Goal: Transaction & Acquisition: Book appointment/travel/reservation

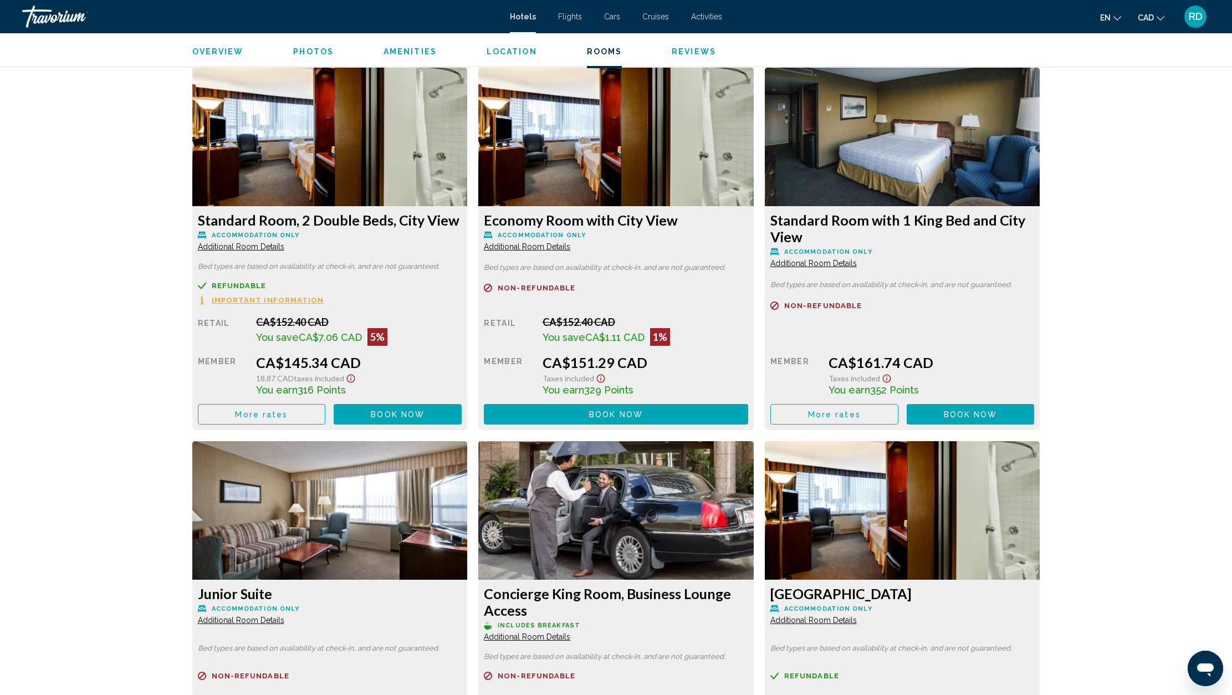
scroll to position [1508, 0]
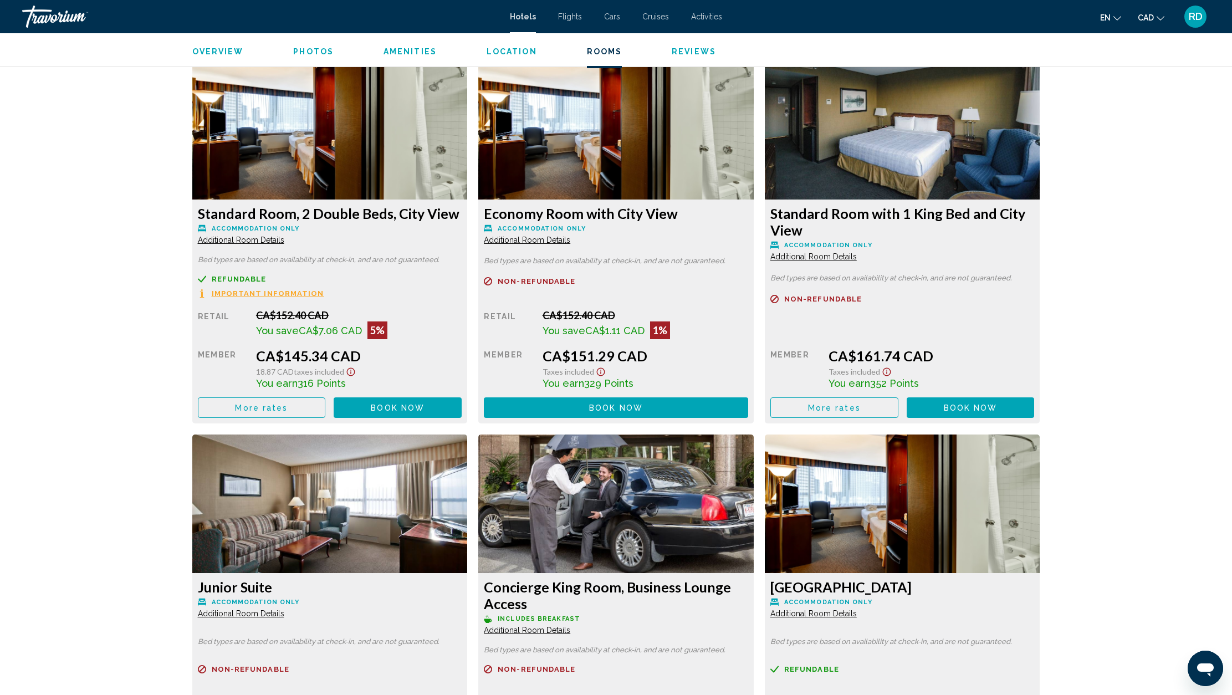
click at [357, 372] on icon "Show Taxes and Fees disclaimer" at bounding box center [350, 372] width 13 height 10
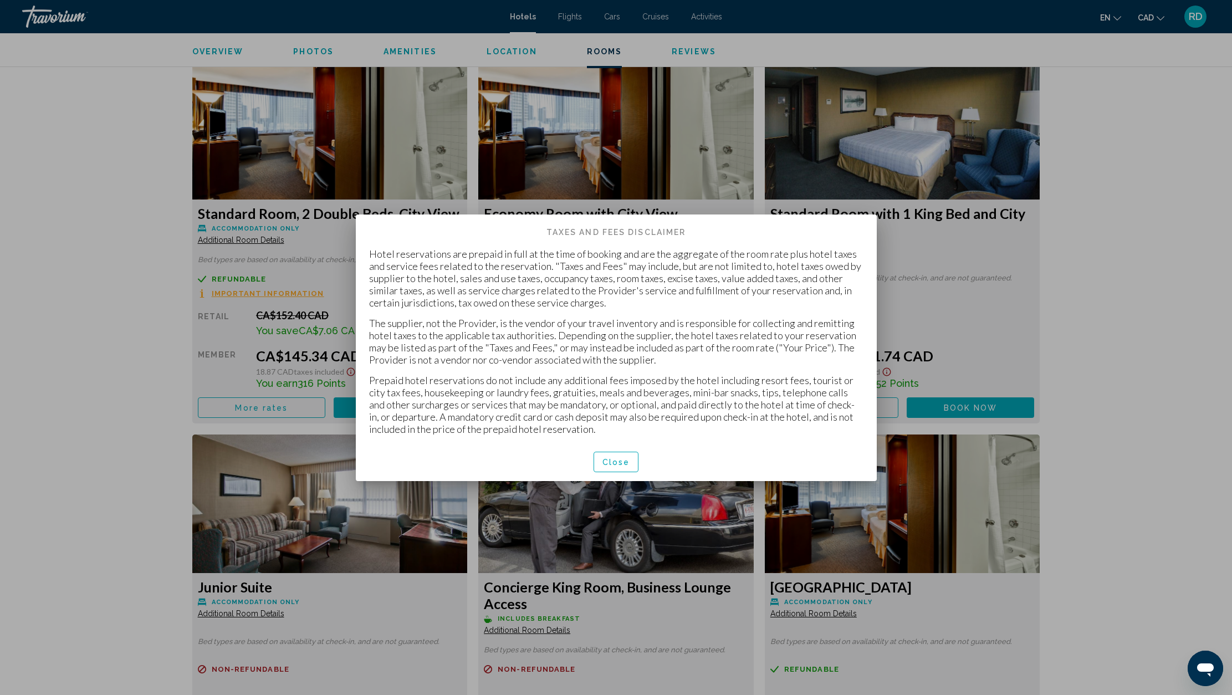
click at [616, 464] on span "Close" at bounding box center [616, 462] width 28 height 9
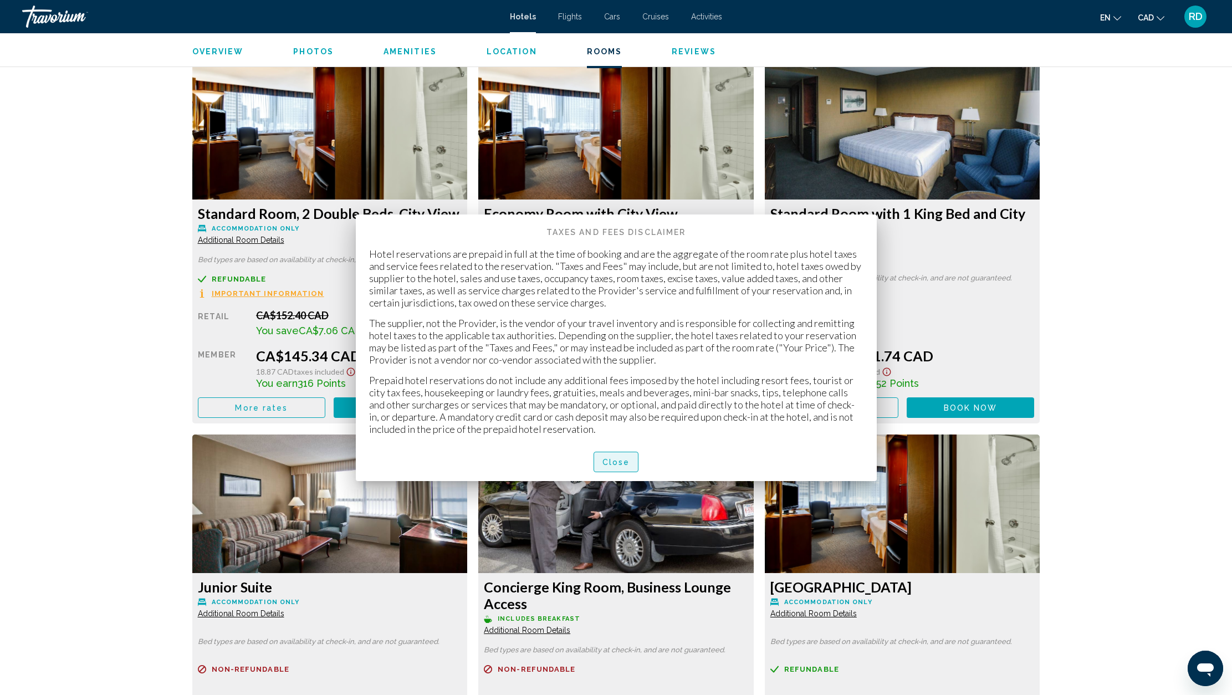
scroll to position [1508, 0]
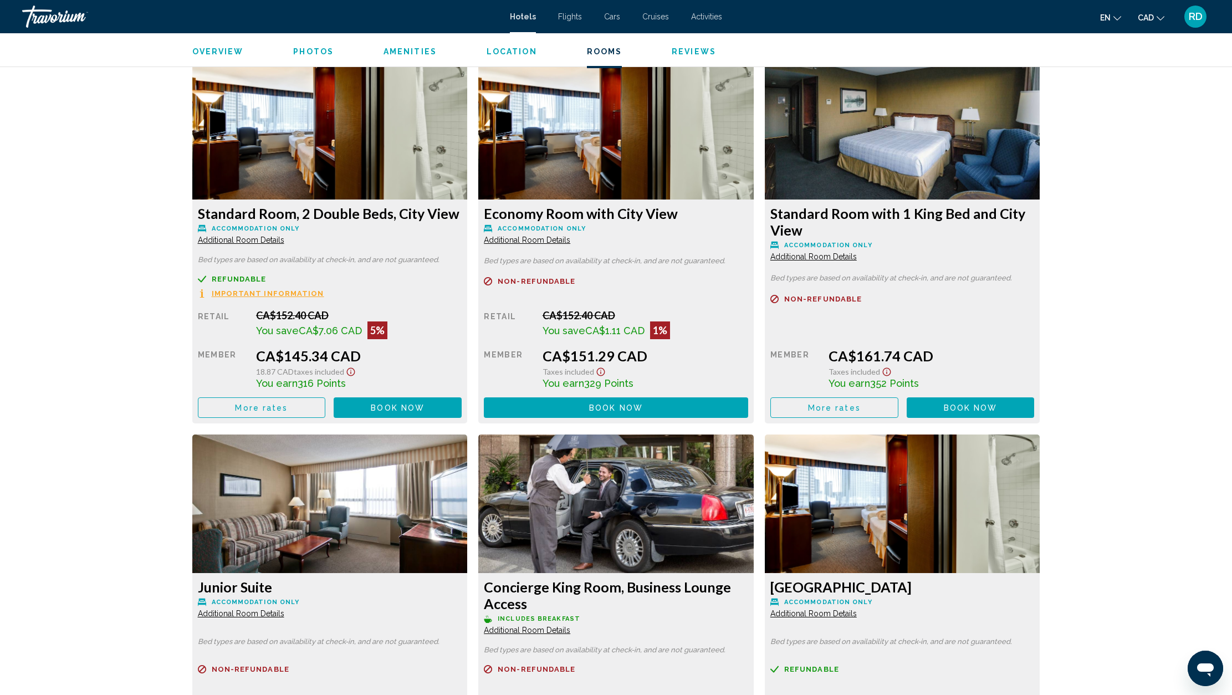
click at [357, 372] on icon "Show Taxes and Fees disclaimer" at bounding box center [350, 372] width 13 height 10
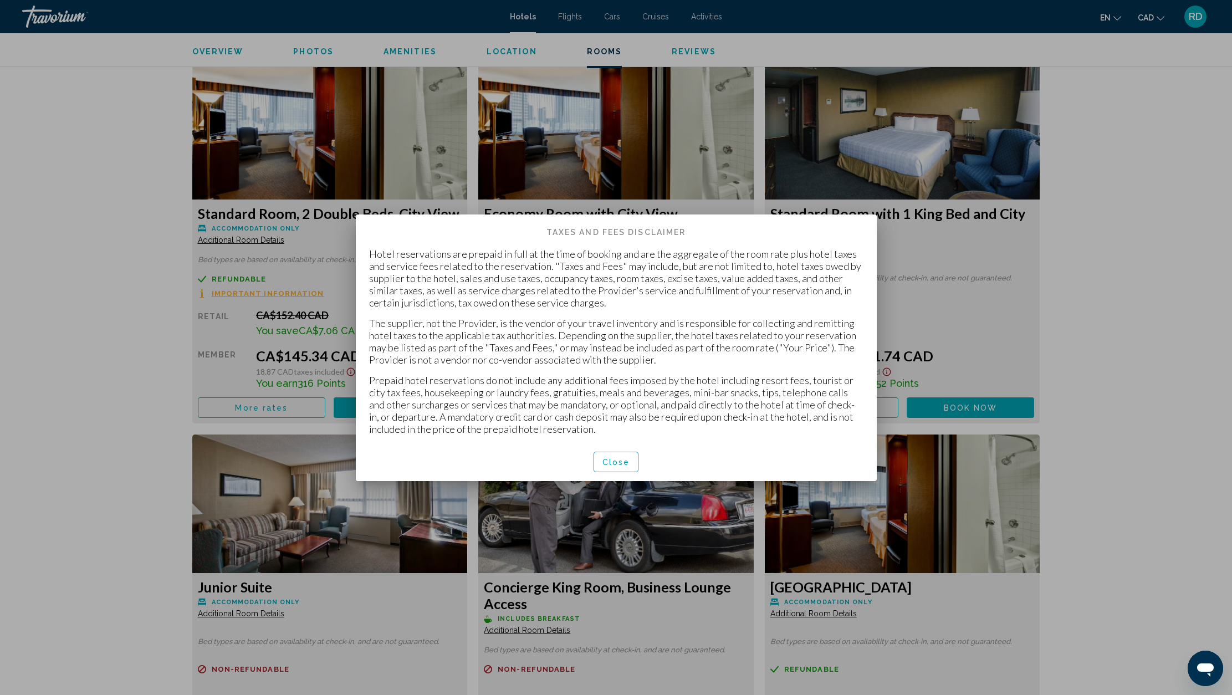
scroll to position [0, 0]
click at [618, 467] on span "Close" at bounding box center [616, 462] width 28 height 9
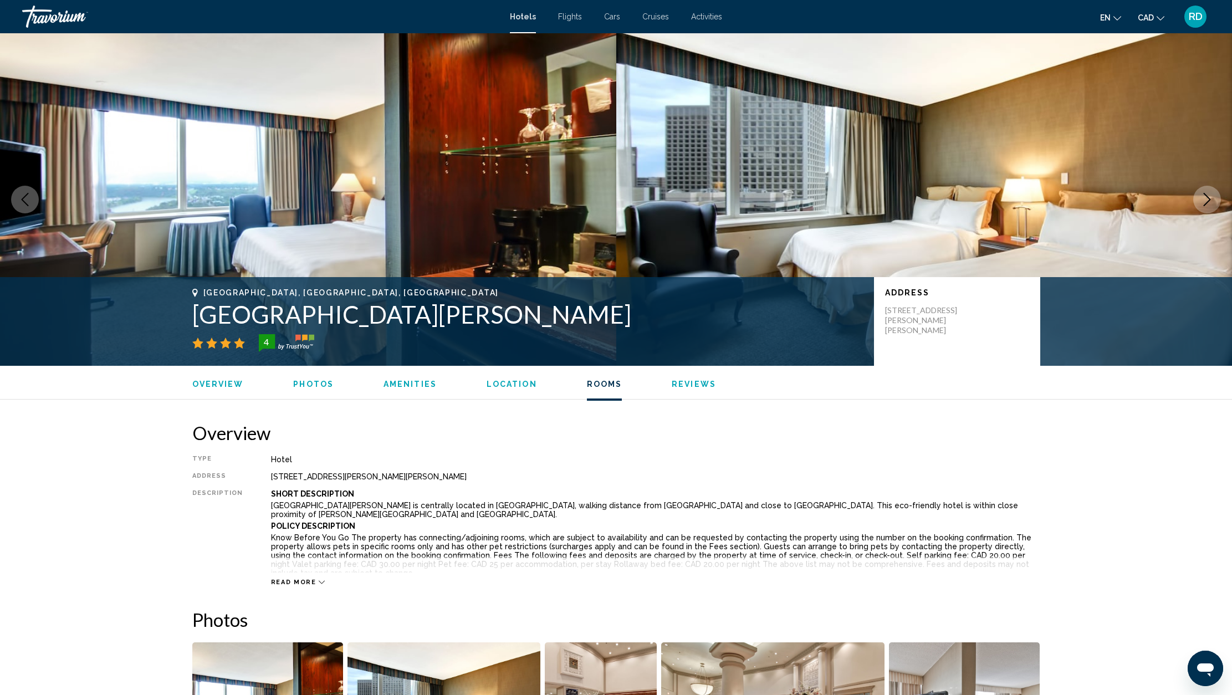
scroll to position [1508, 0]
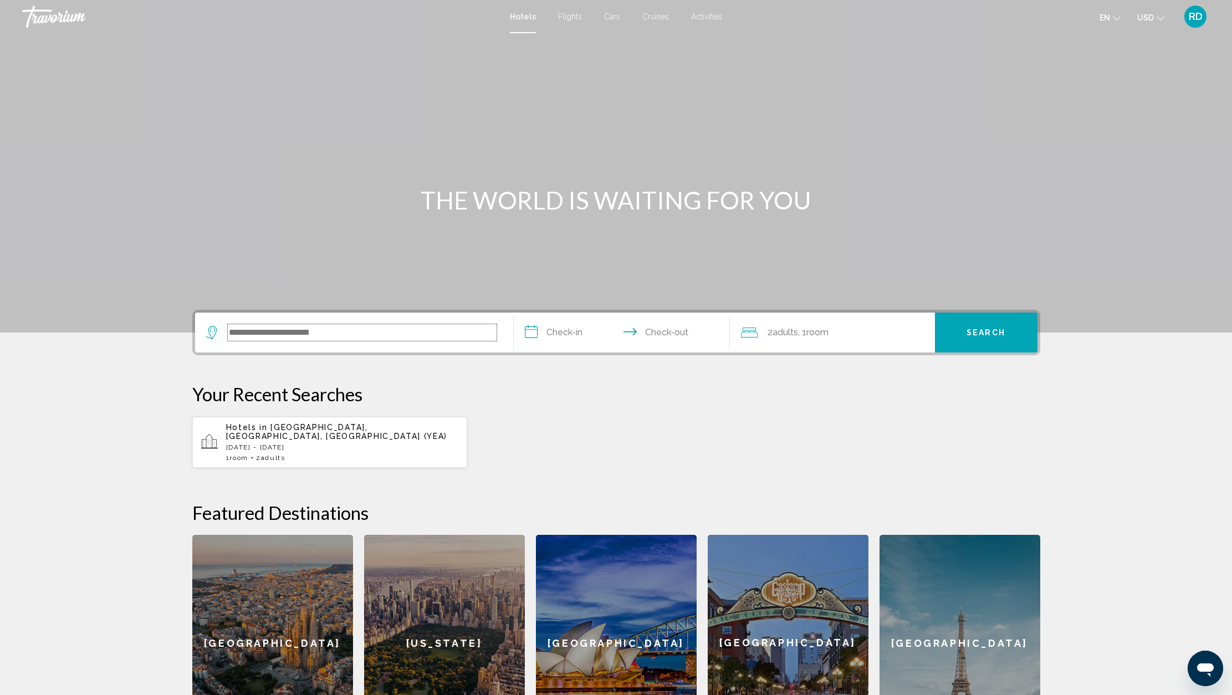
click at [361, 337] on input "Search widget" at bounding box center [362, 332] width 269 height 17
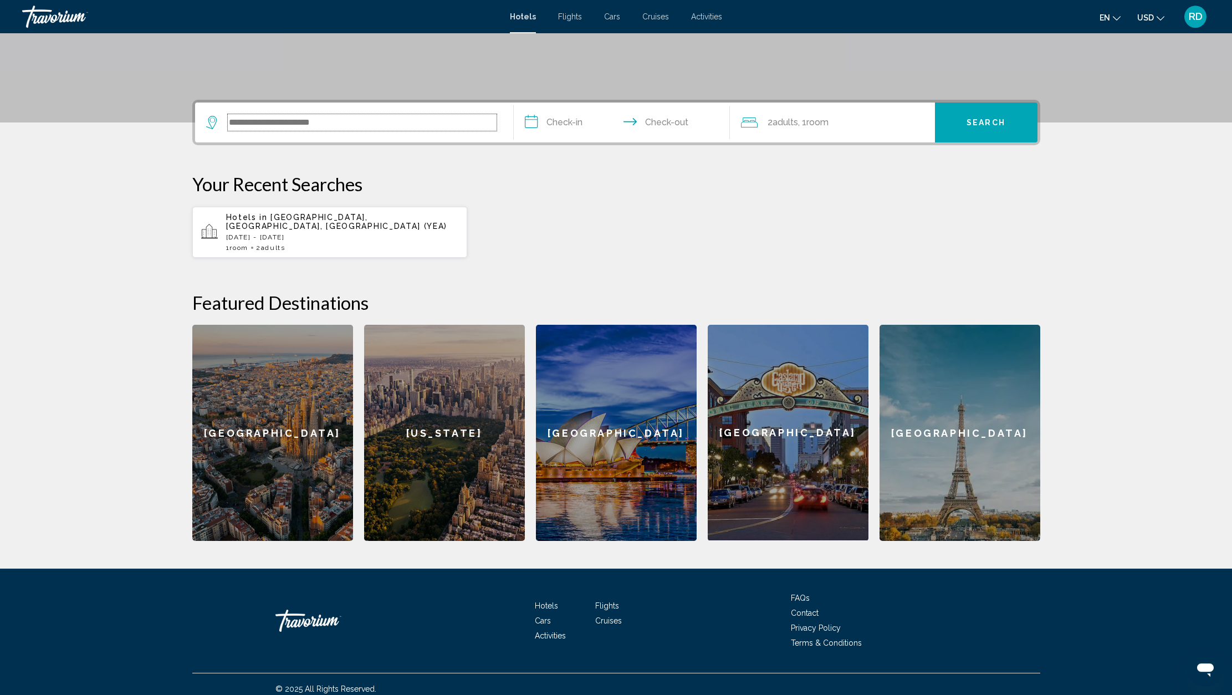
scroll to position [211, 0]
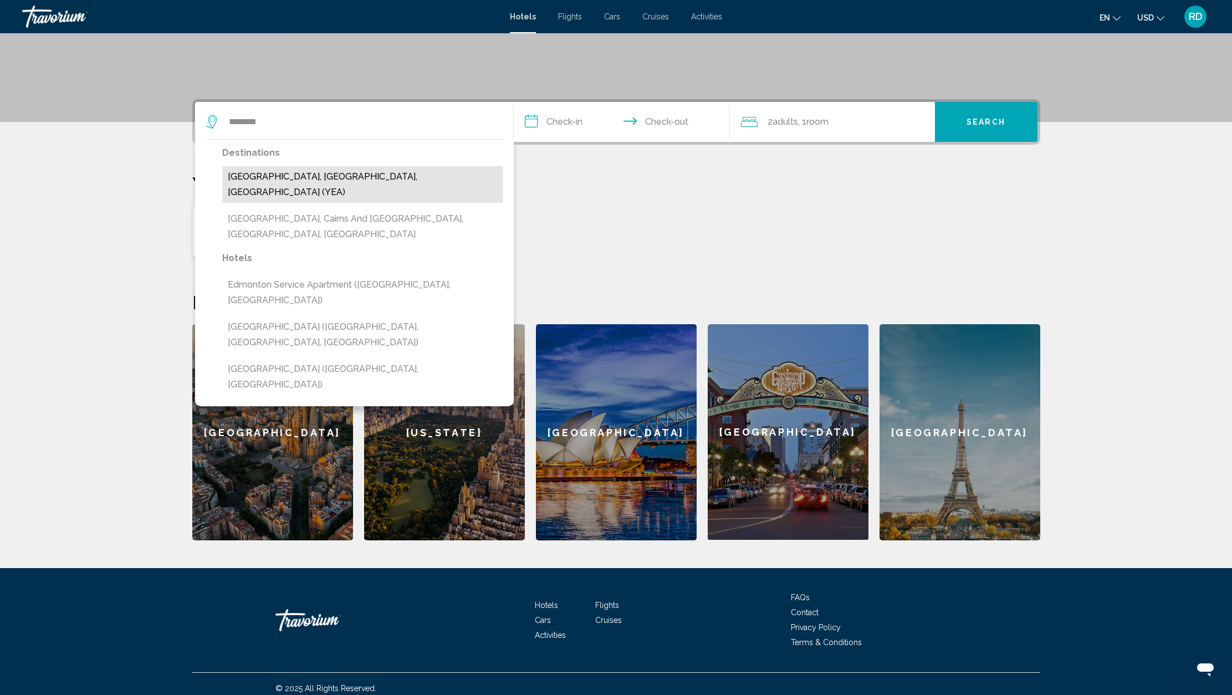
click at [292, 177] on button "Edmonton, AB, Canada (YEA)" at bounding box center [362, 184] width 280 height 37
type input "**********"
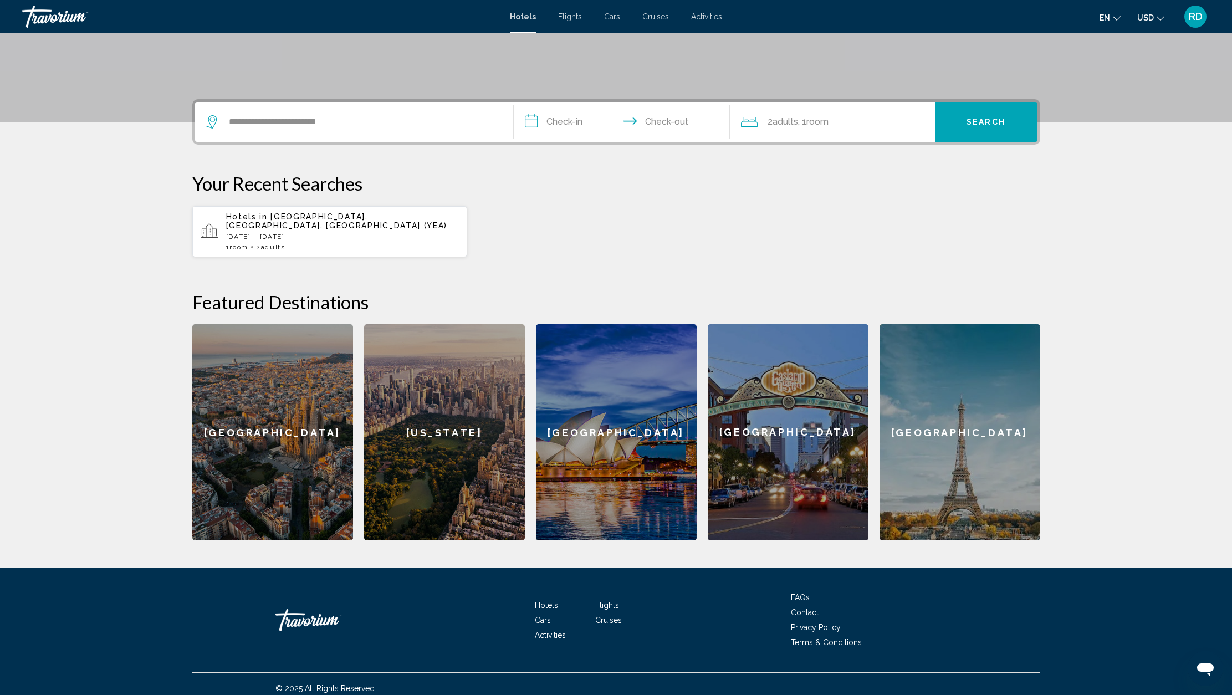
click at [580, 124] on input "**********" at bounding box center [624, 123] width 221 height 43
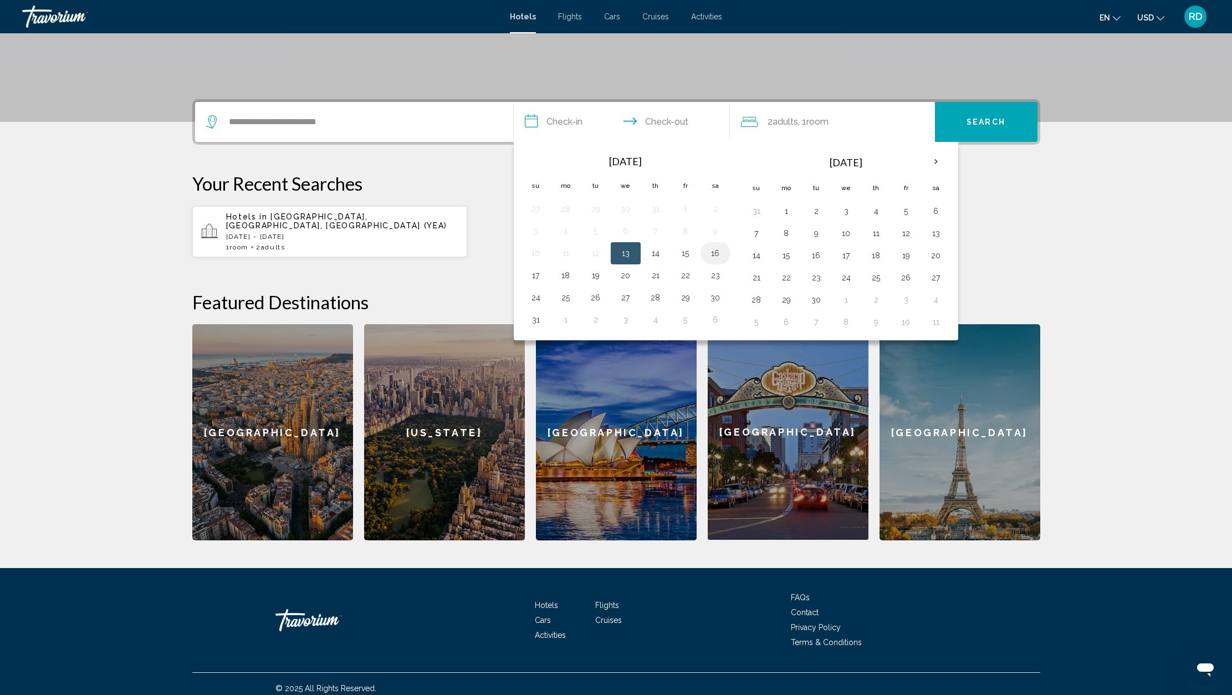
click at [713, 251] on button "16" at bounding box center [715, 253] width 18 height 16
click at [535, 280] on button "17" at bounding box center [536, 276] width 18 height 16
type input "**********"
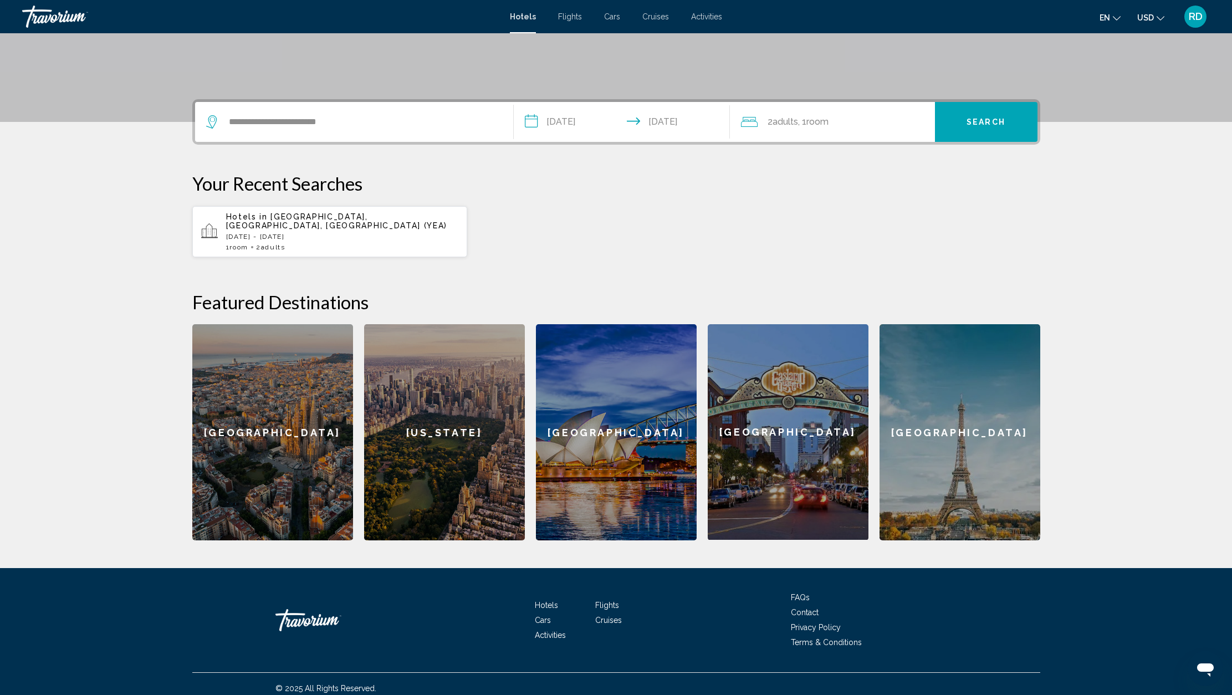
click at [984, 124] on span "Search" at bounding box center [985, 122] width 39 height 9
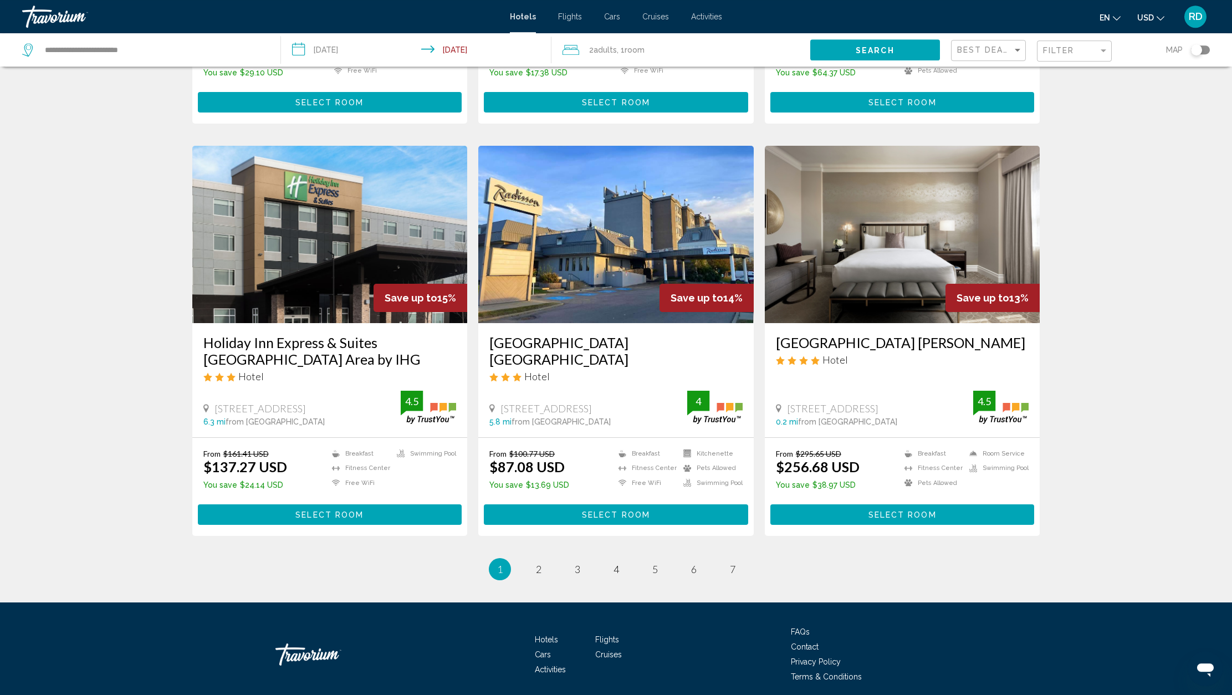
scroll to position [1188, 0]
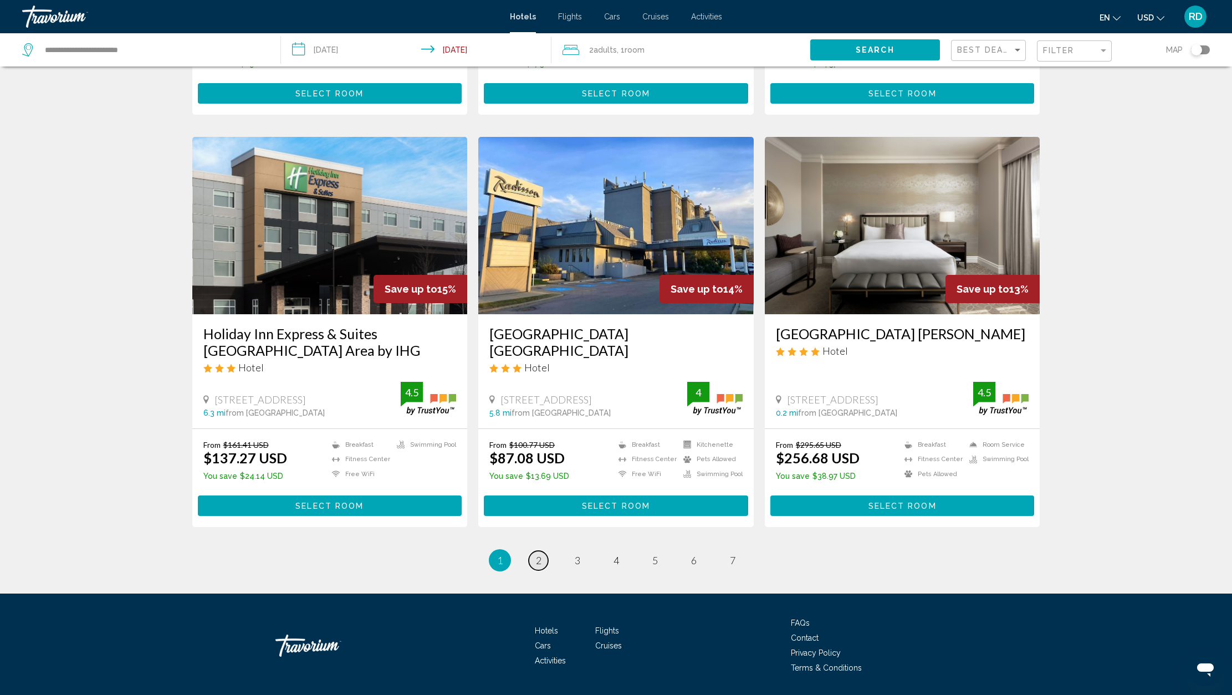
click at [541, 570] on link "page 2" at bounding box center [538, 560] width 19 height 19
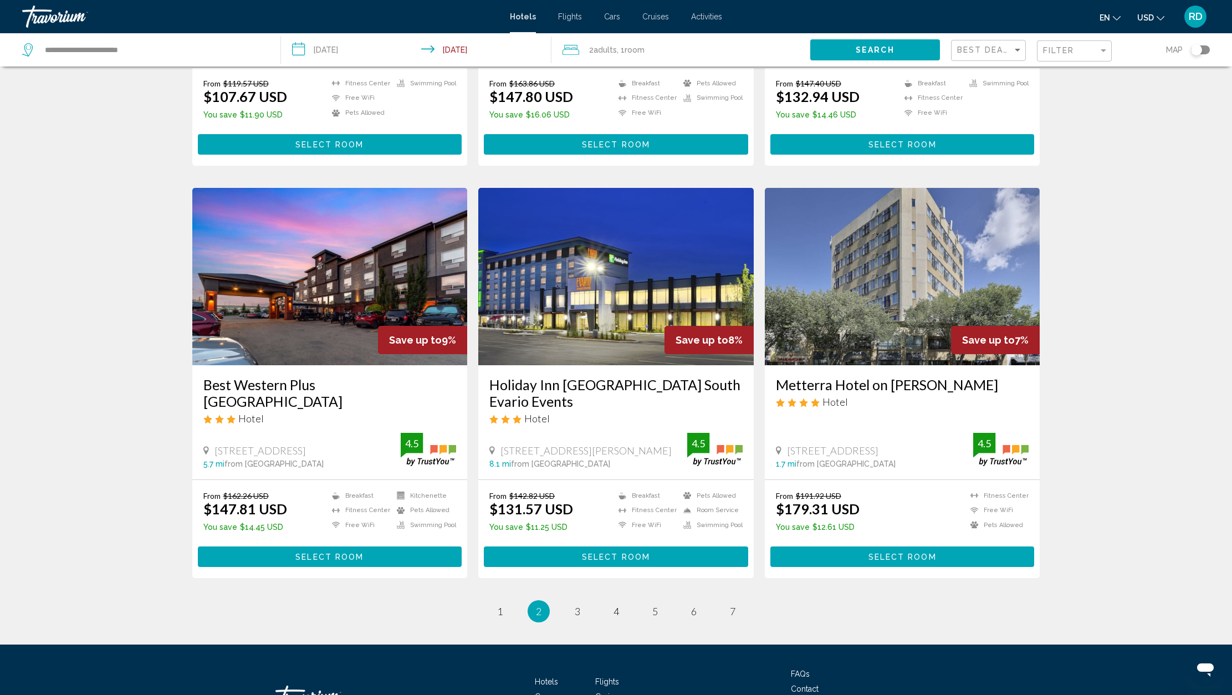
scroll to position [1222, 0]
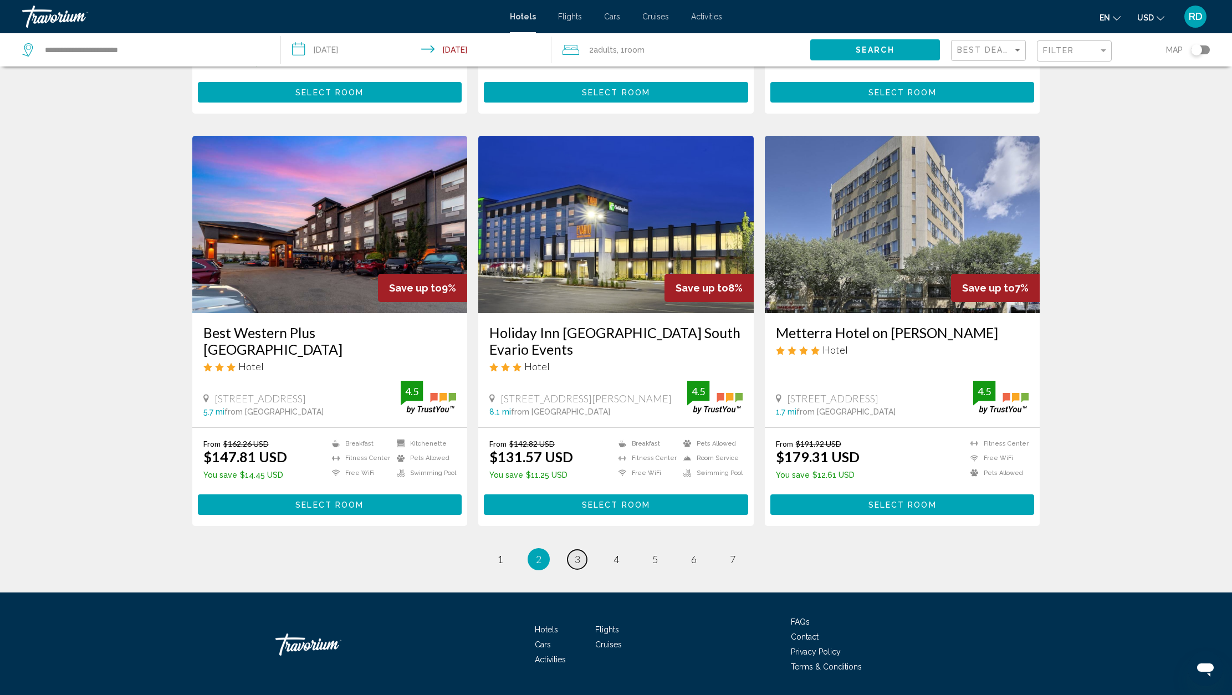
click at [577, 553] on span "3" at bounding box center [578, 559] width 6 height 12
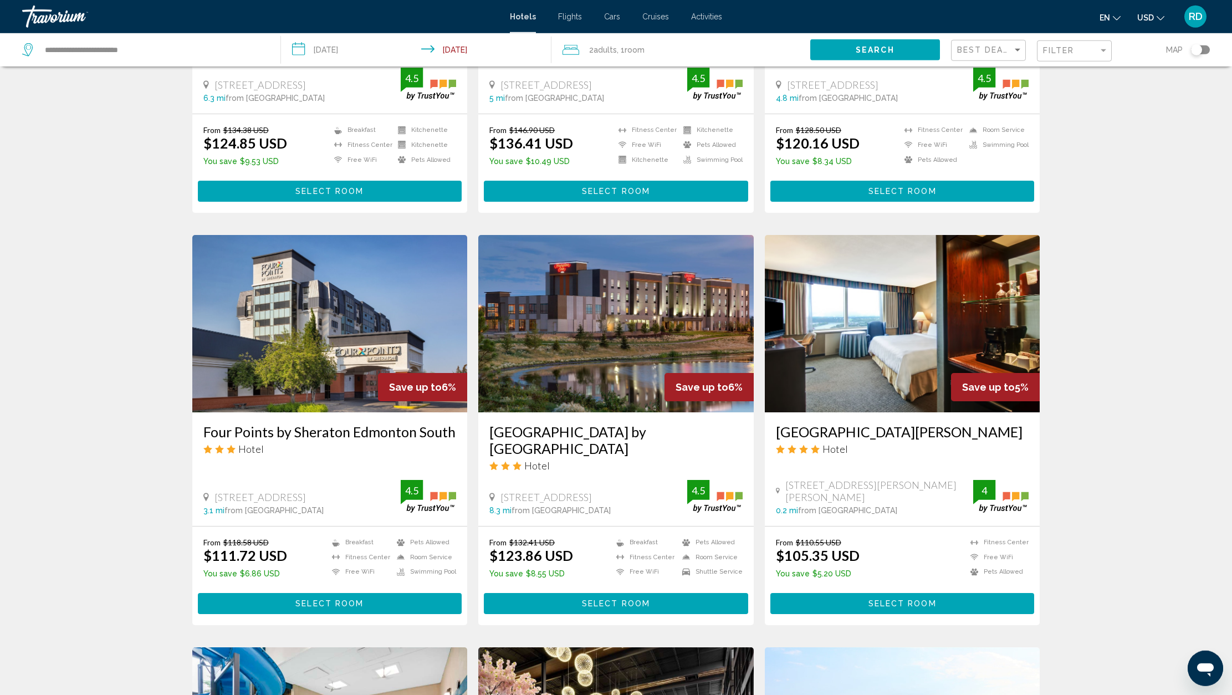
scroll to position [293, 0]
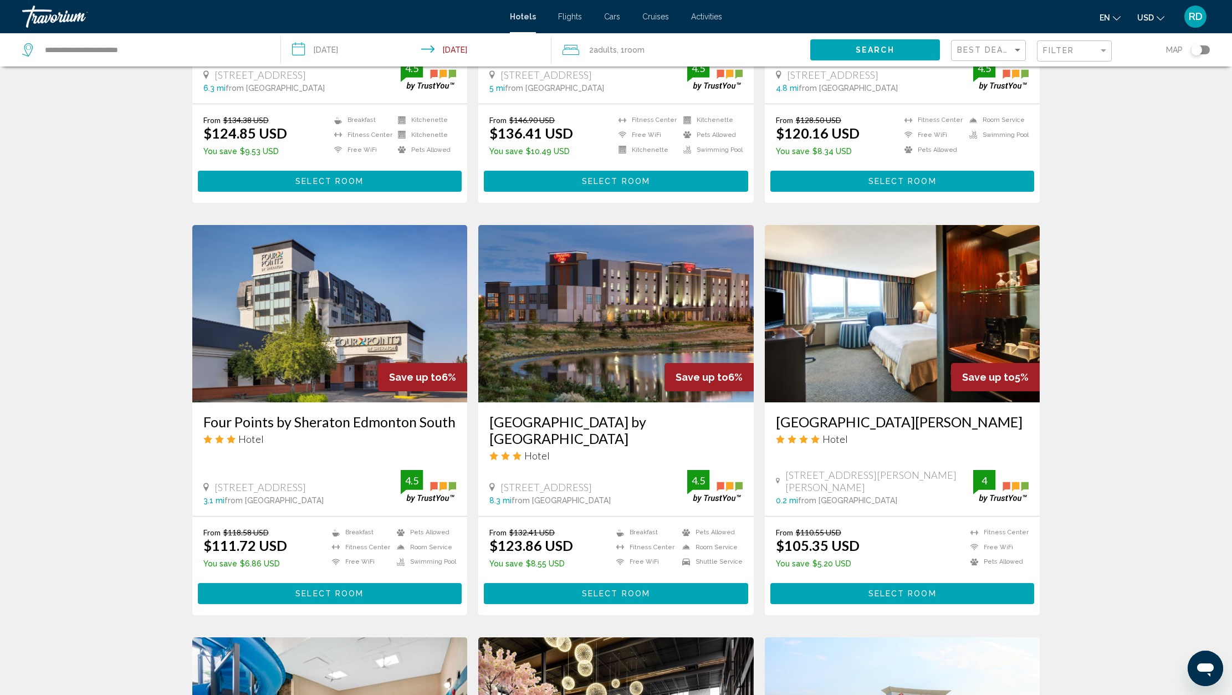
click at [842, 430] on h3 "[GEOGRAPHIC_DATA][PERSON_NAME]" at bounding box center [902, 421] width 253 height 17
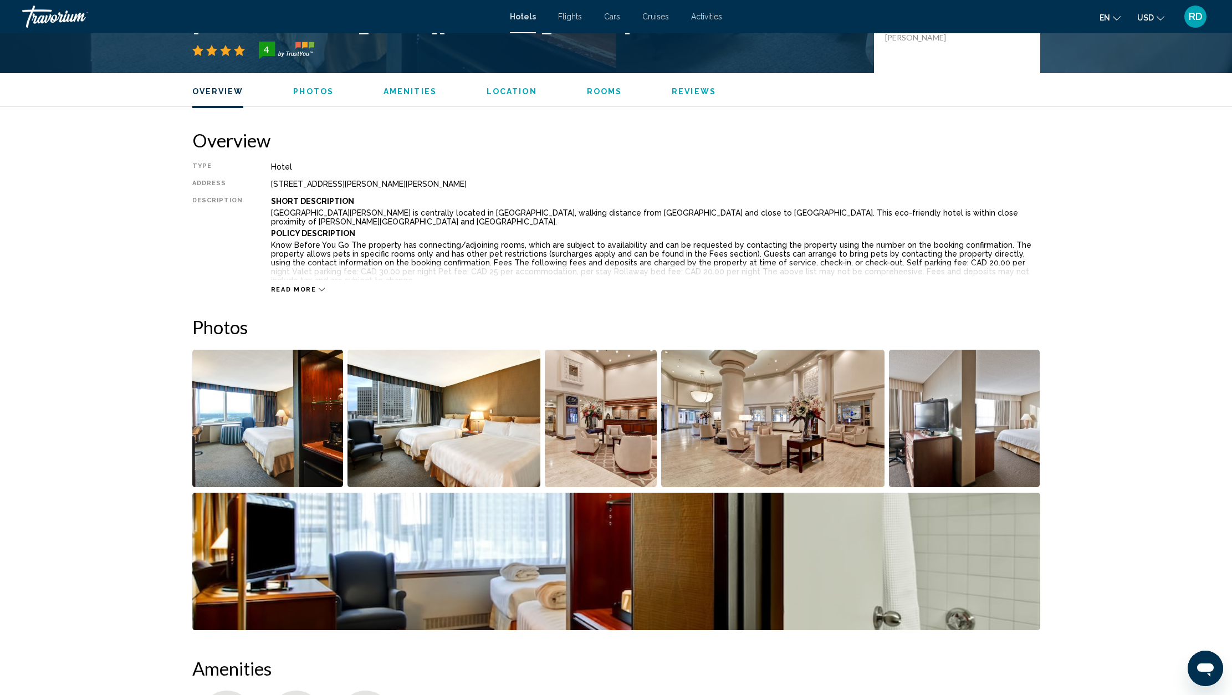
scroll to position [1300, 0]
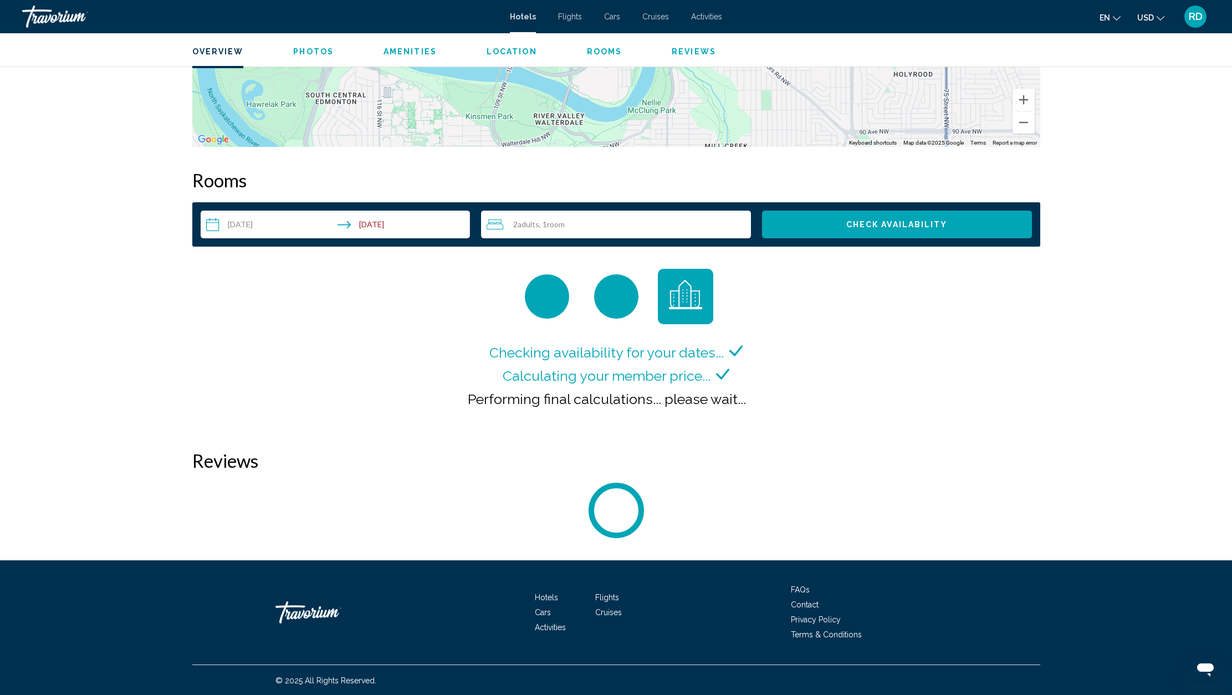
click at [1162, 18] on icon "Change currency" at bounding box center [1160, 18] width 8 height 8
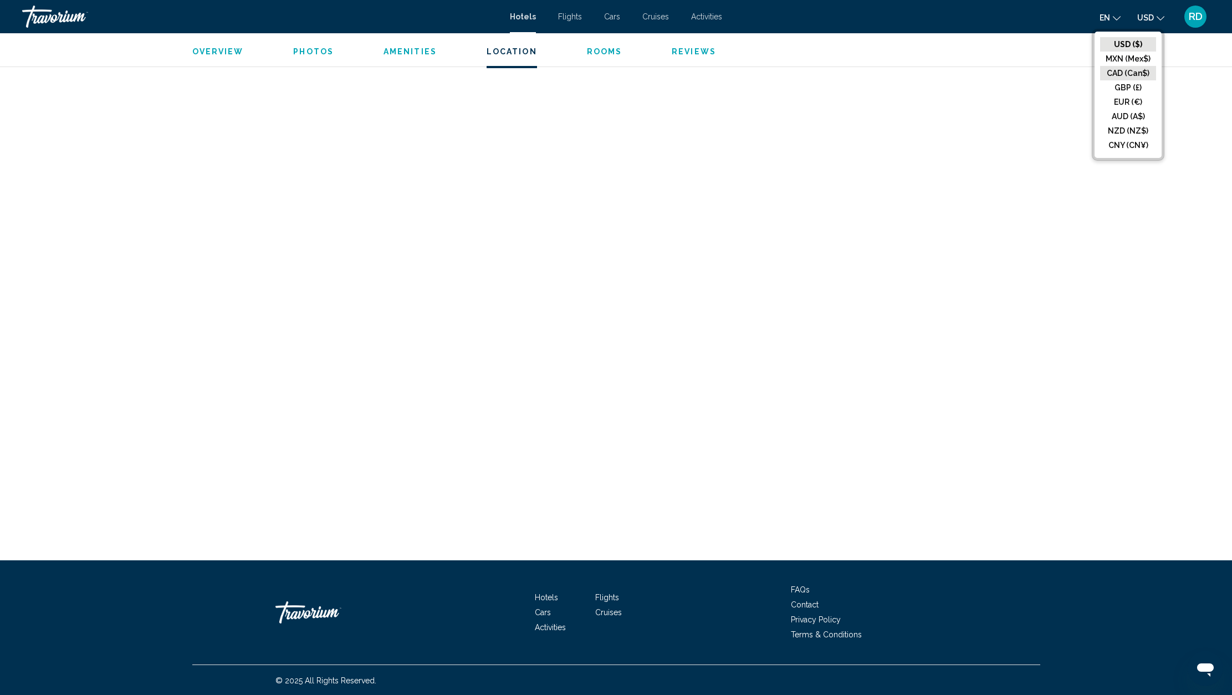
scroll to position [1729, 0]
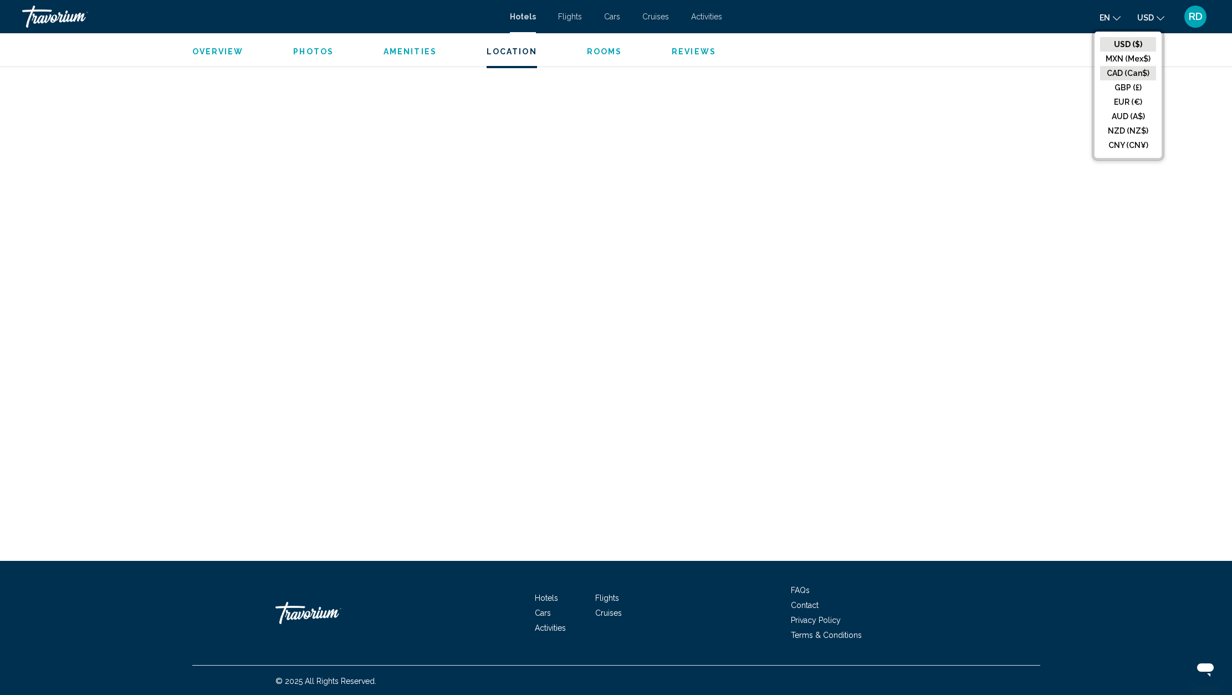
click at [1124, 71] on button "CAD (Can$)" at bounding box center [1128, 73] width 56 height 14
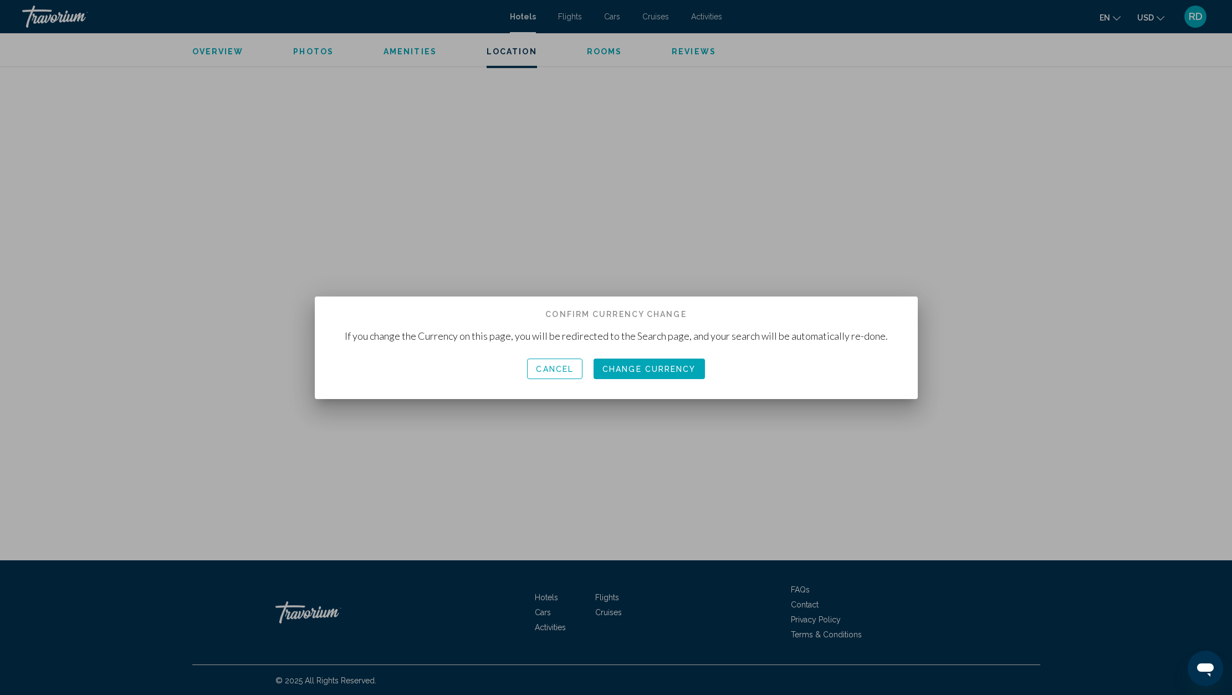
scroll to position [0, 0]
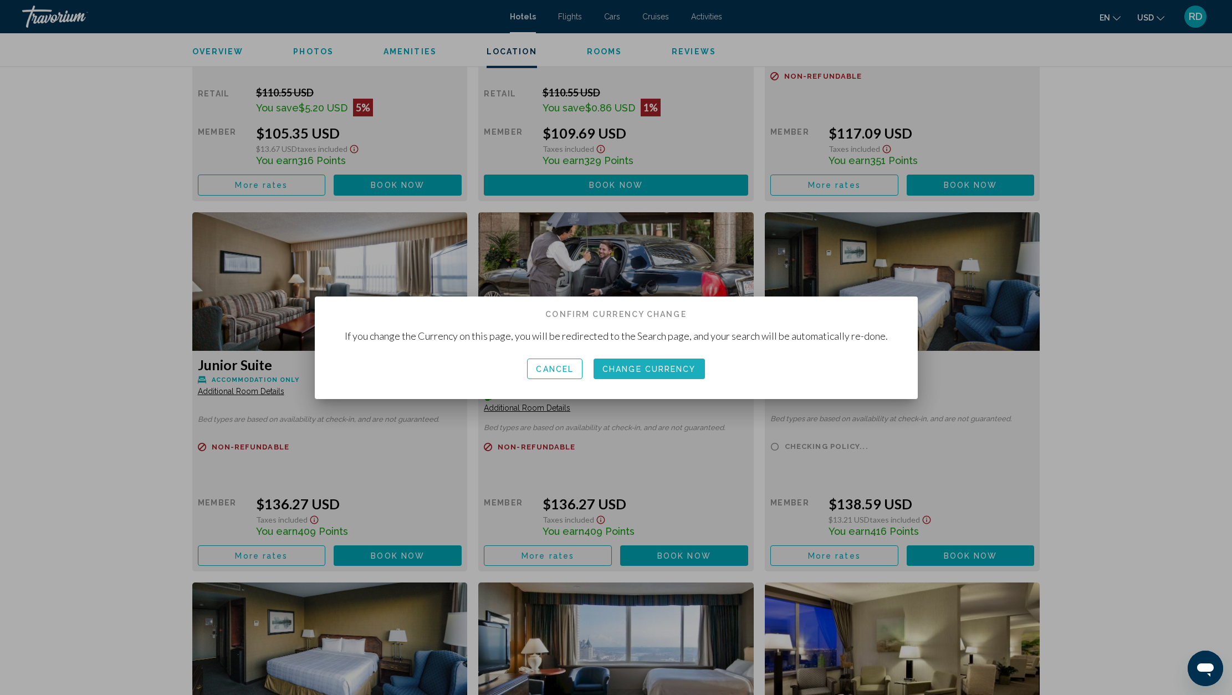
click at [690, 370] on span "Change Currency" at bounding box center [649, 369] width 94 height 9
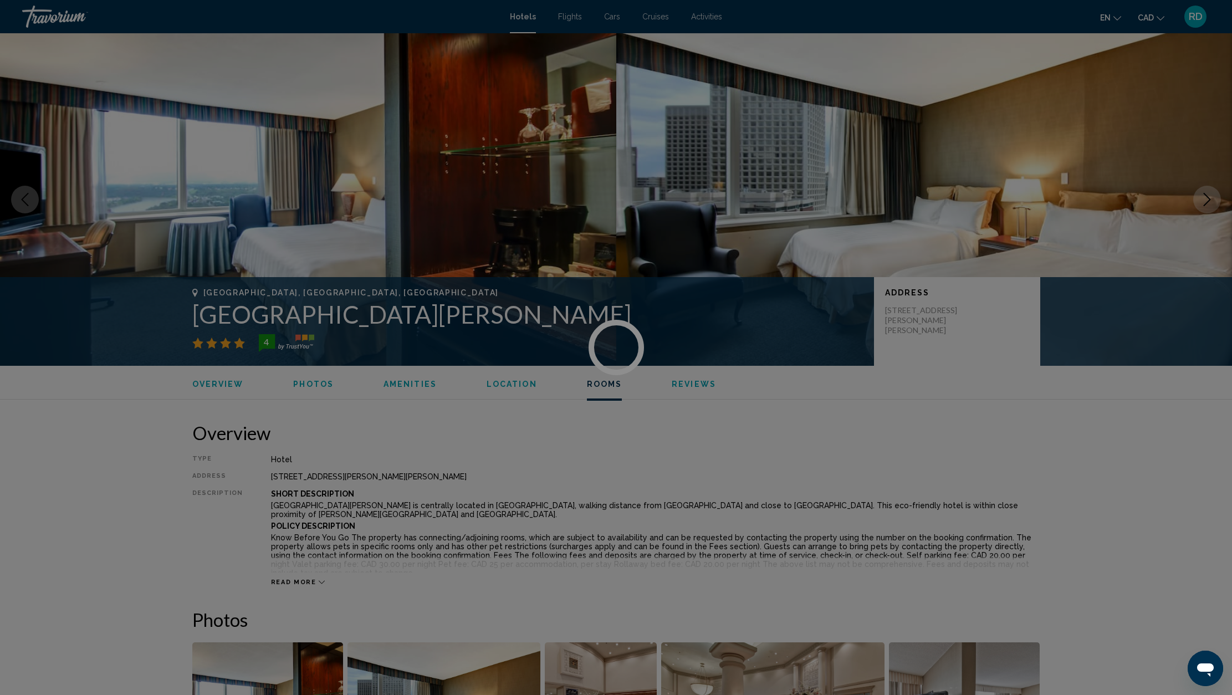
scroll to position [1729, 0]
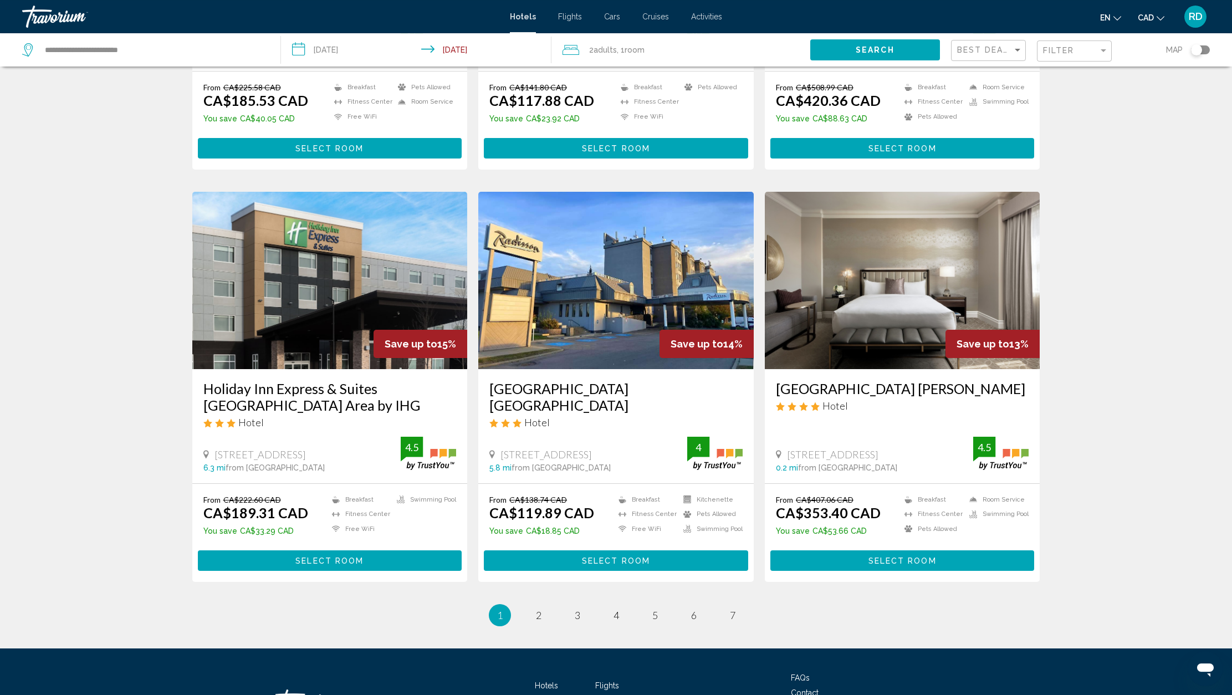
scroll to position [1152, 0]
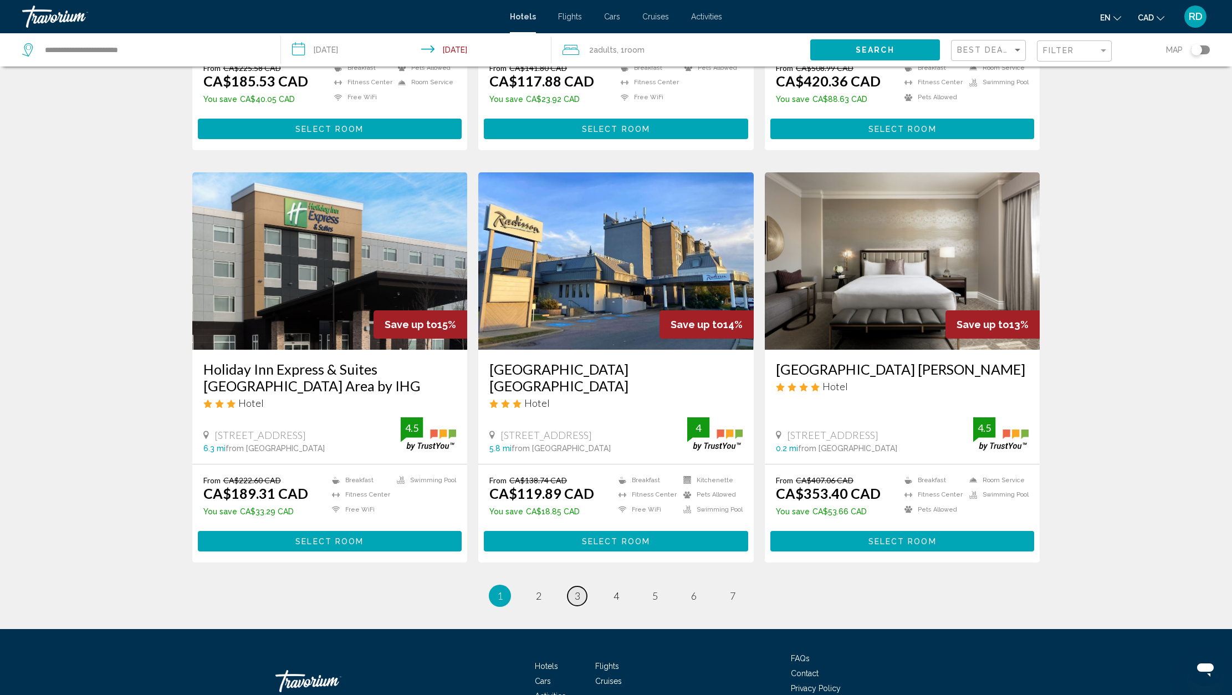
click at [580, 602] on span "3" at bounding box center [578, 596] width 6 height 12
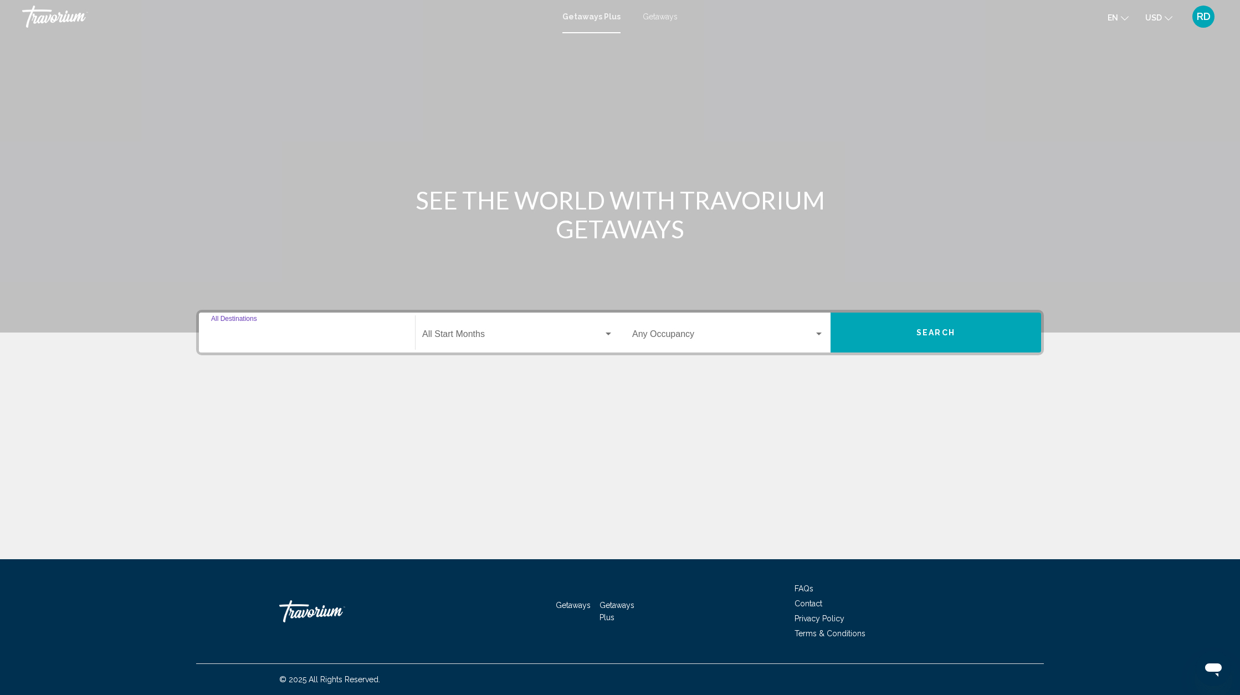
click at [270, 334] on input "Destination All Destinations" at bounding box center [307, 336] width 192 height 10
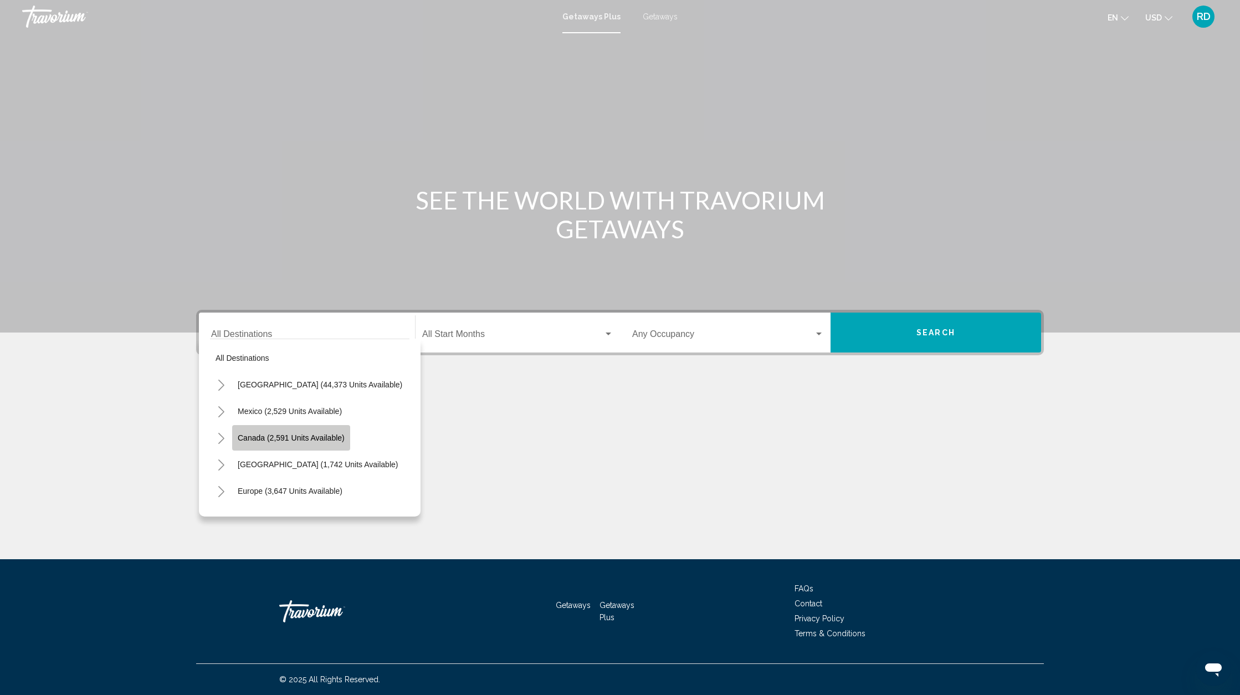
click at [298, 441] on span "Canada (2,591 units available)" at bounding box center [291, 437] width 107 height 9
type input "**********"
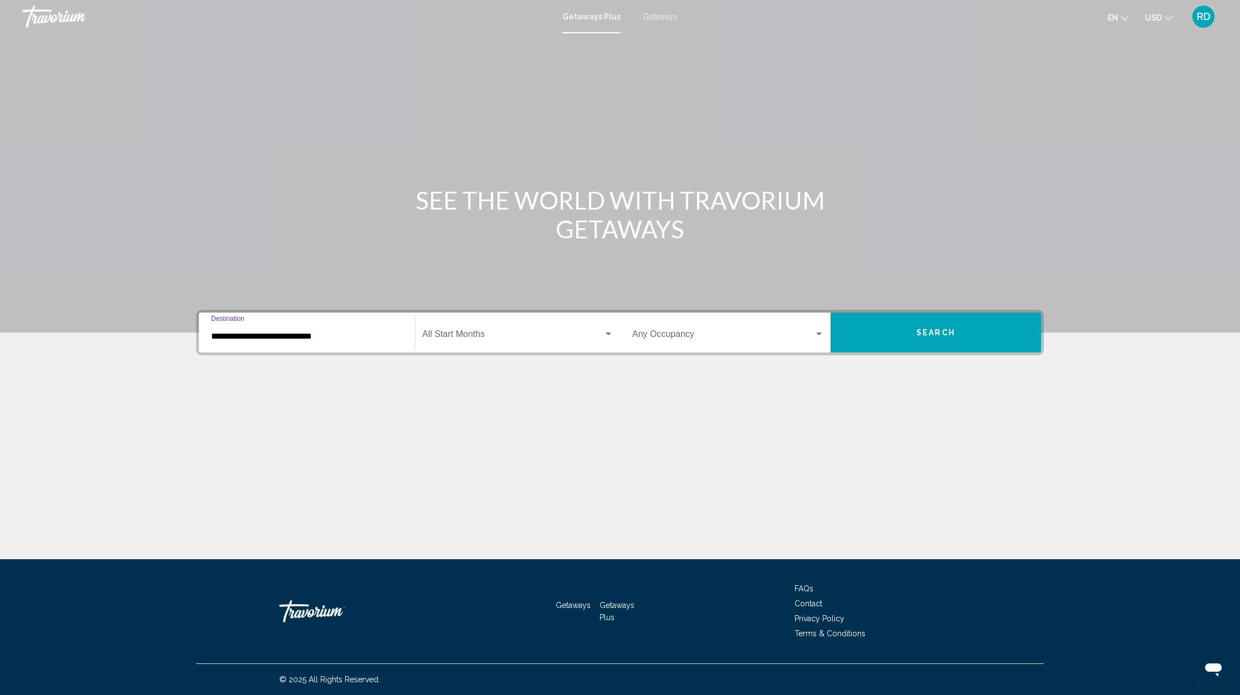
click at [611, 337] on div "Search widget" at bounding box center [608, 334] width 10 height 9
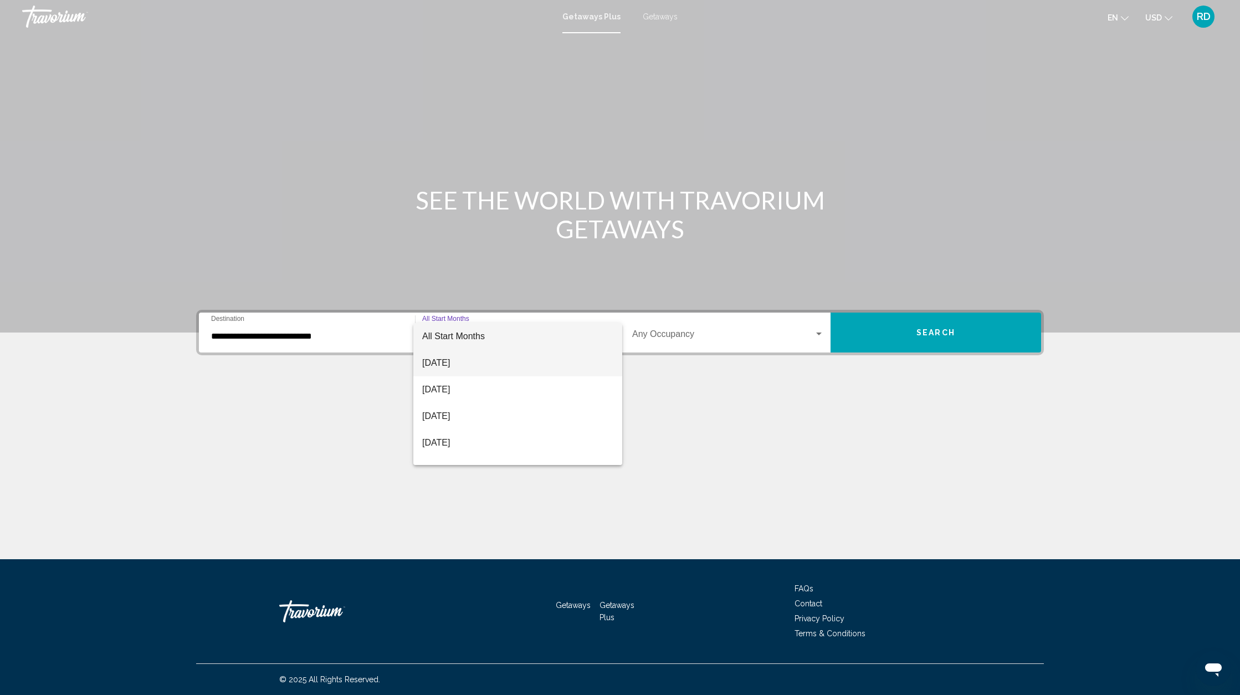
click at [471, 365] on span "August 2025" at bounding box center [517, 363] width 191 height 27
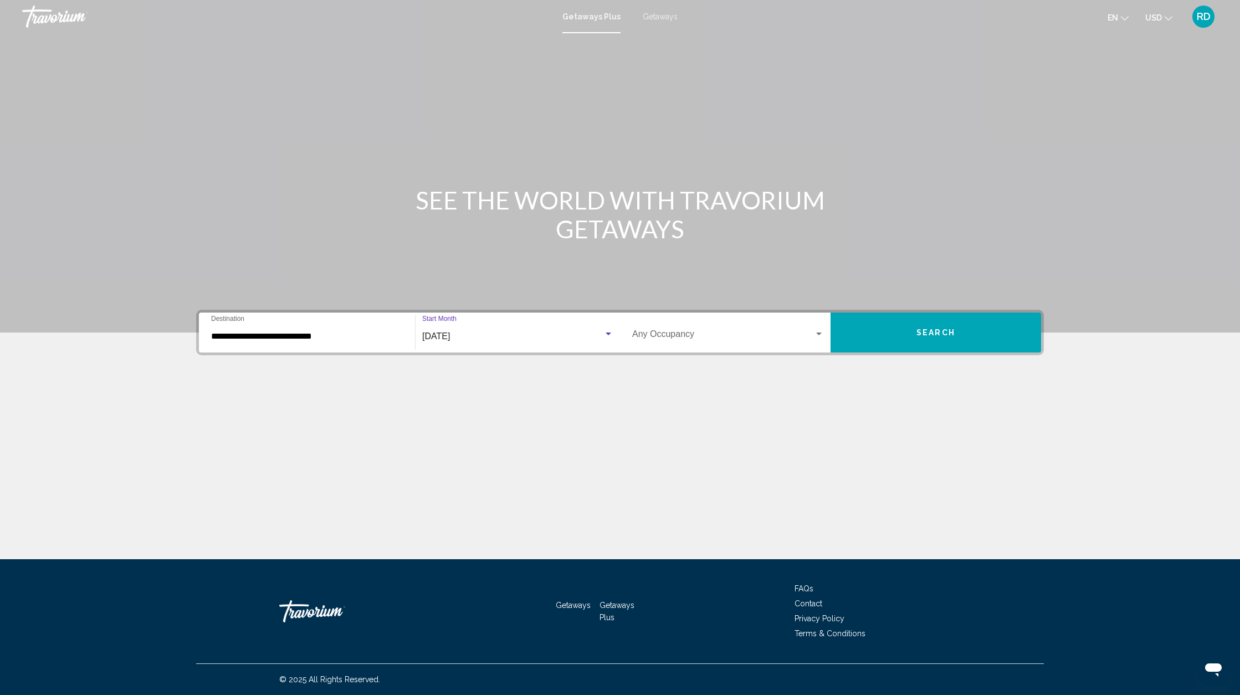
click at [910, 341] on button "Search" at bounding box center [936, 332] width 211 height 40
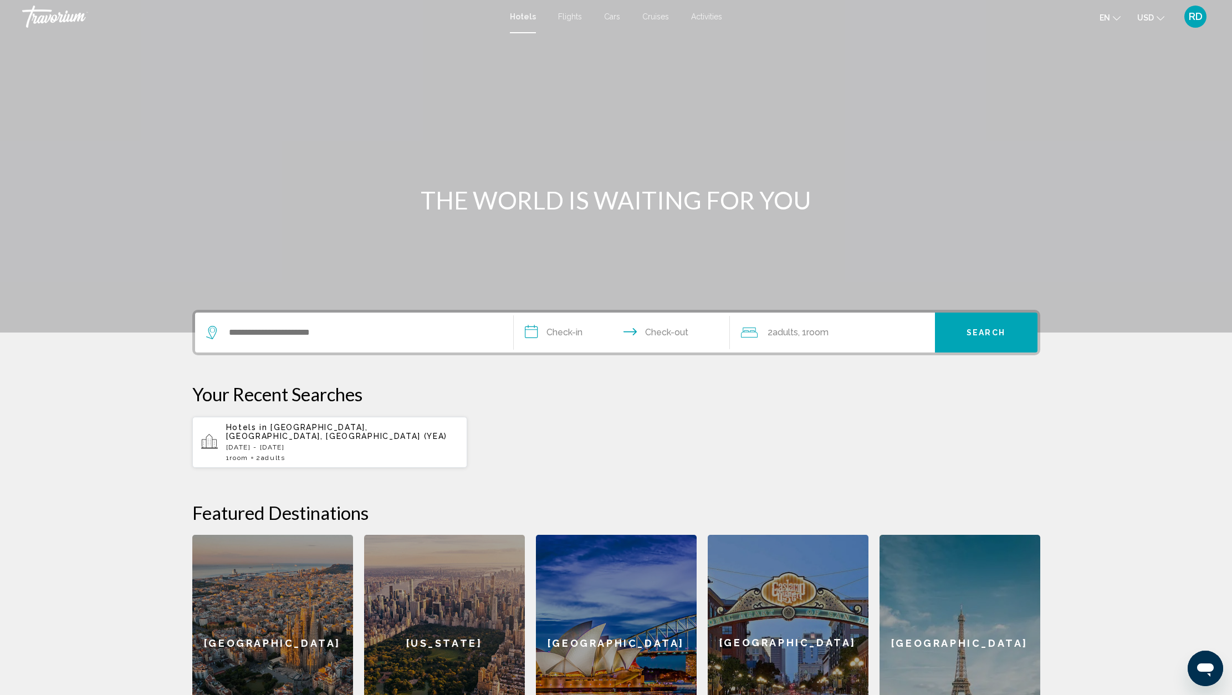
click at [283, 428] on span "Edmonton, AB, Canada (YEA)" at bounding box center [337, 432] width 222 height 18
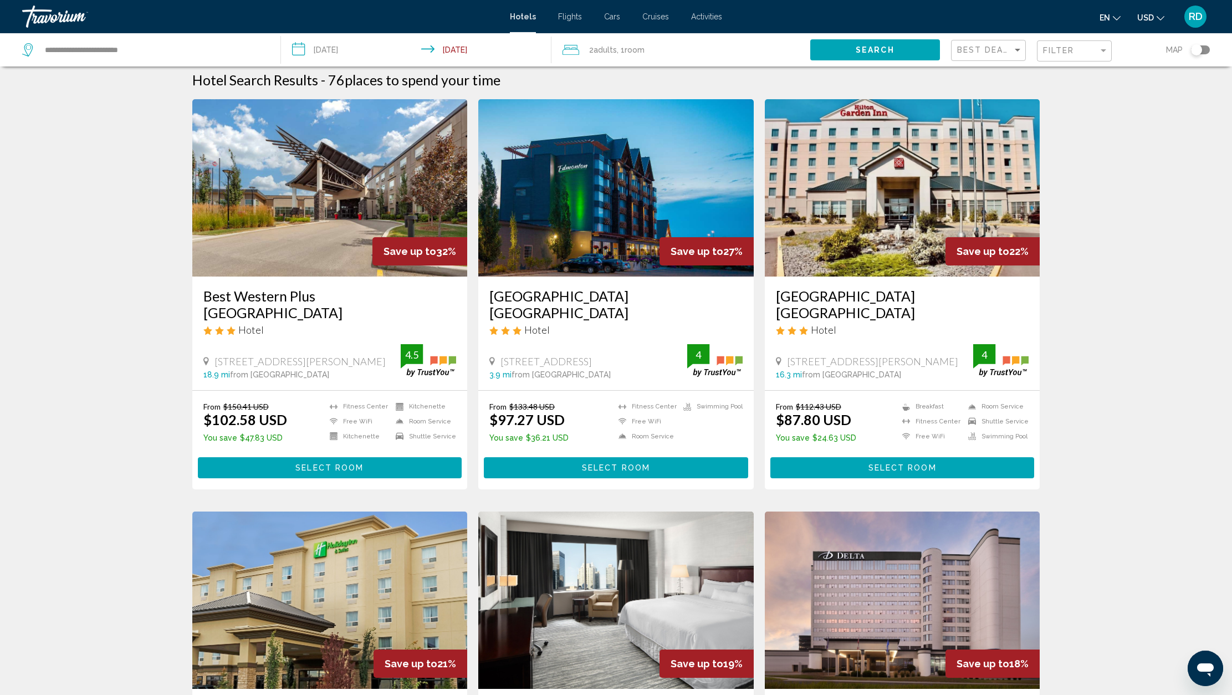
scroll to position [9, 0]
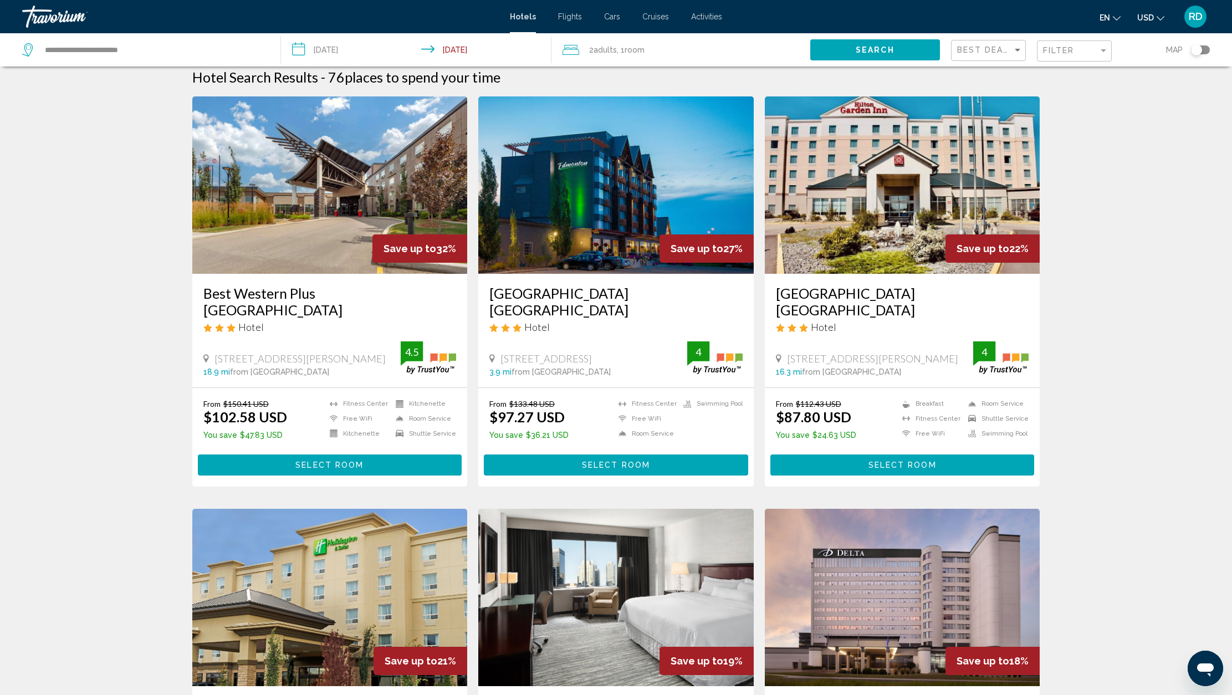
click at [1159, 18] on icon "Change currency" at bounding box center [1160, 18] width 8 height 8
click at [1124, 76] on button "CAD (Can$)" at bounding box center [1128, 73] width 56 height 14
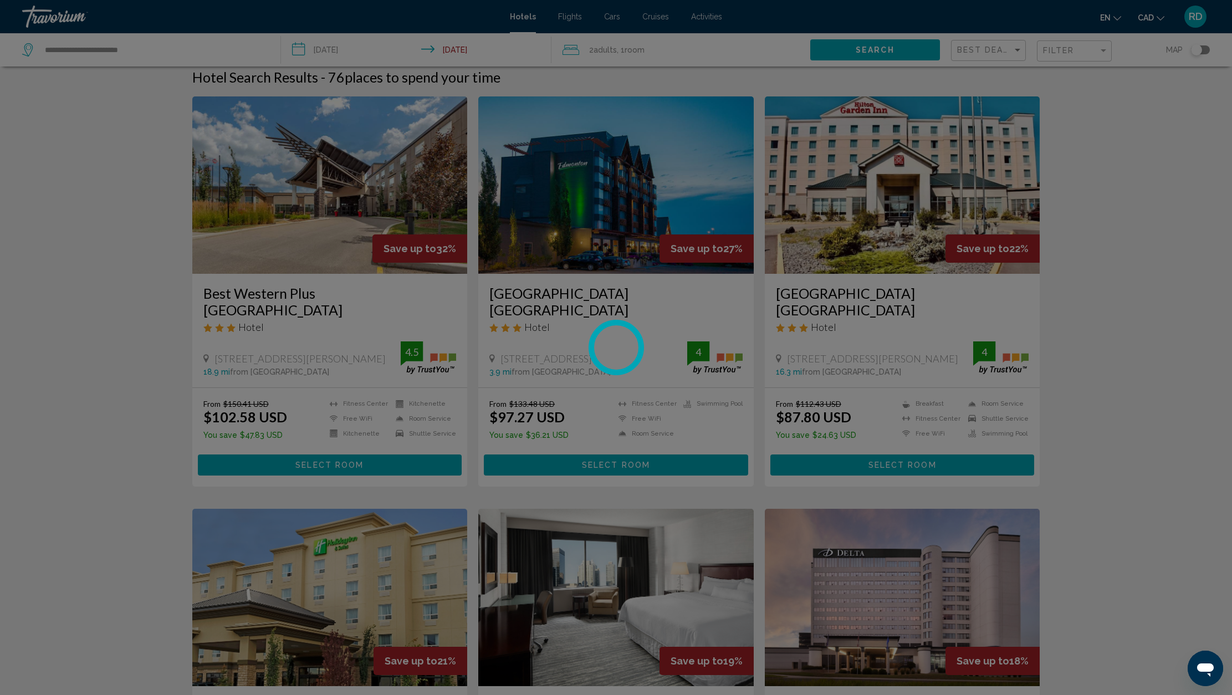
scroll to position [0, 0]
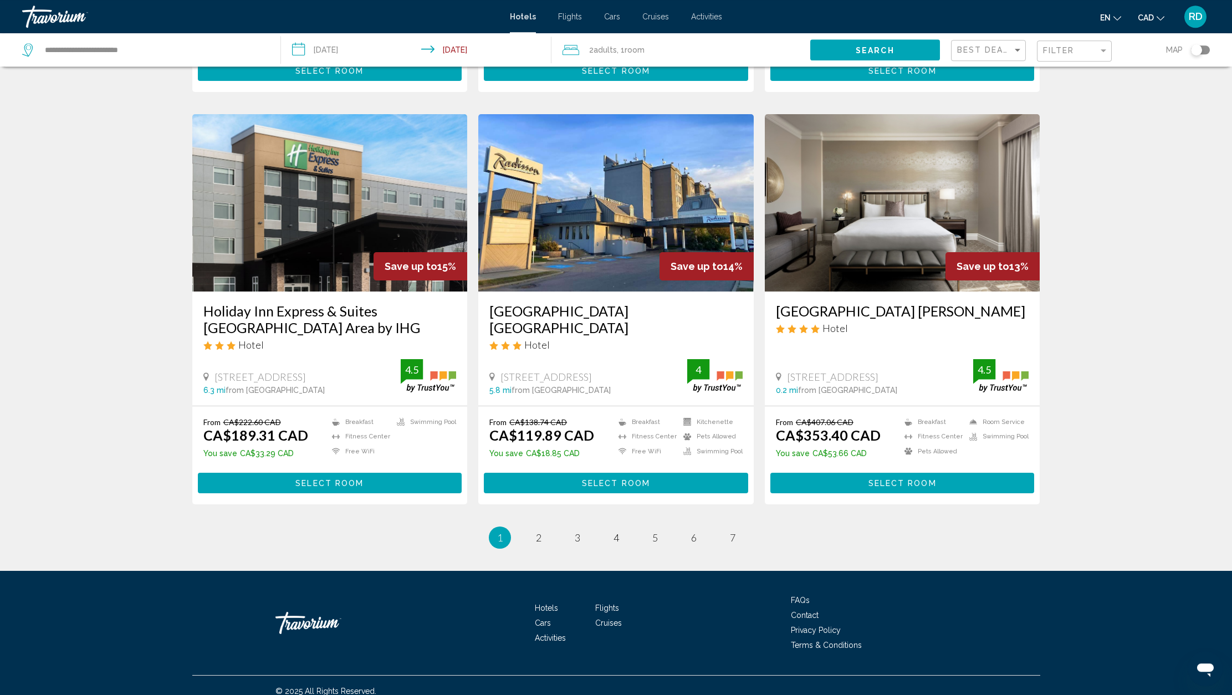
scroll to position [1239, 0]
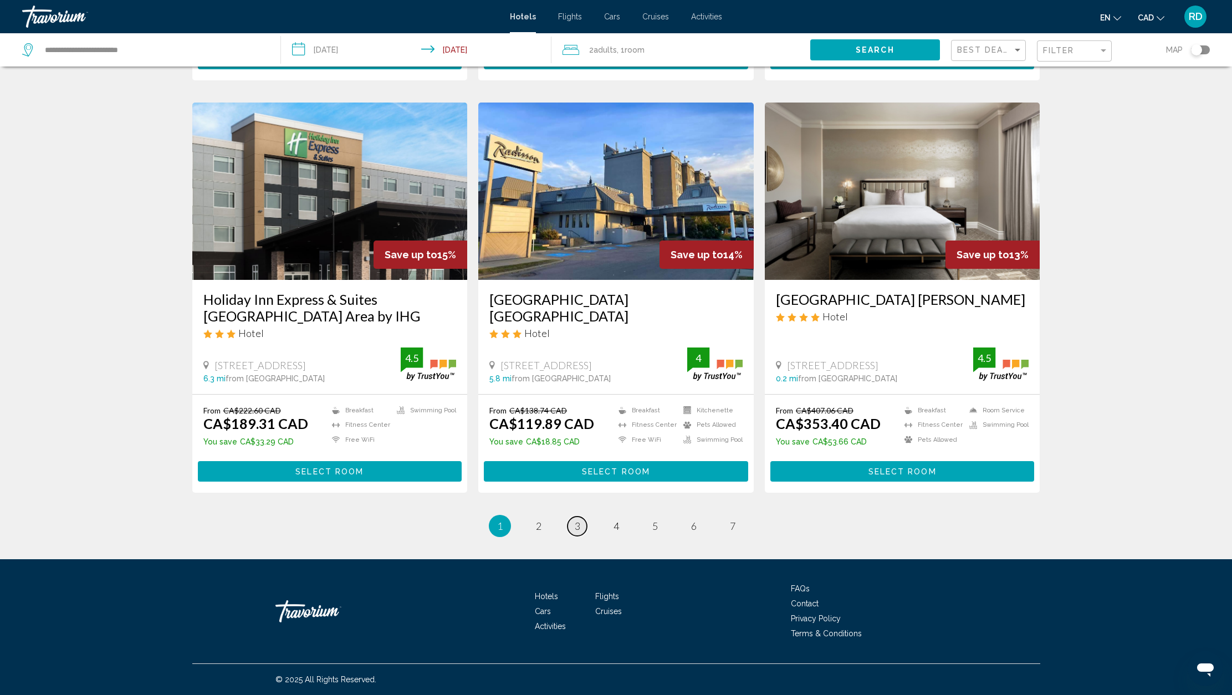
click at [581, 525] on link "page 3" at bounding box center [576, 525] width 19 height 19
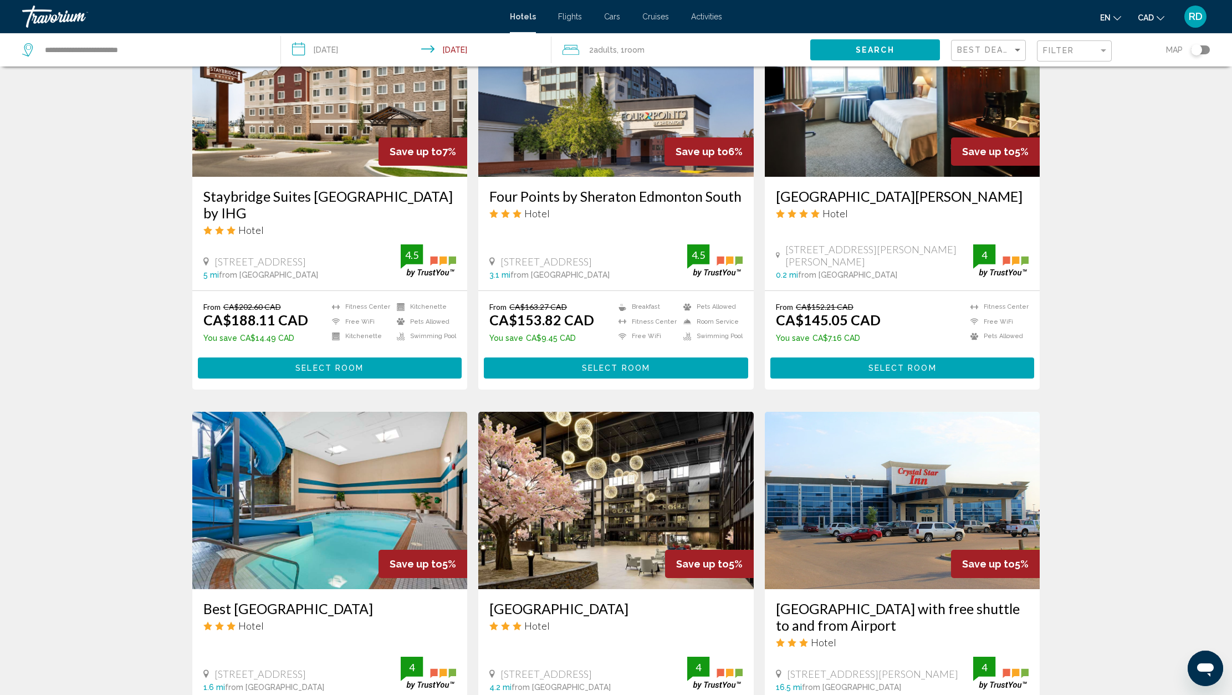
scroll to position [505, 0]
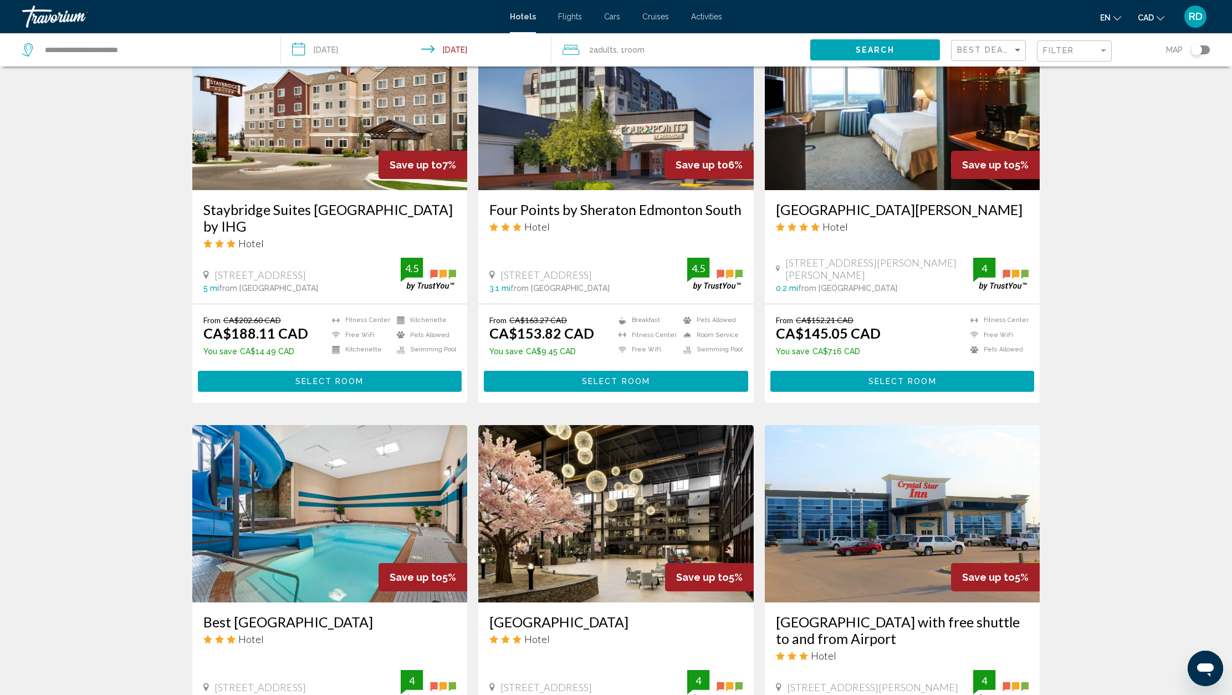
click at [864, 371] on button "Select Room" at bounding box center [902, 381] width 264 height 20
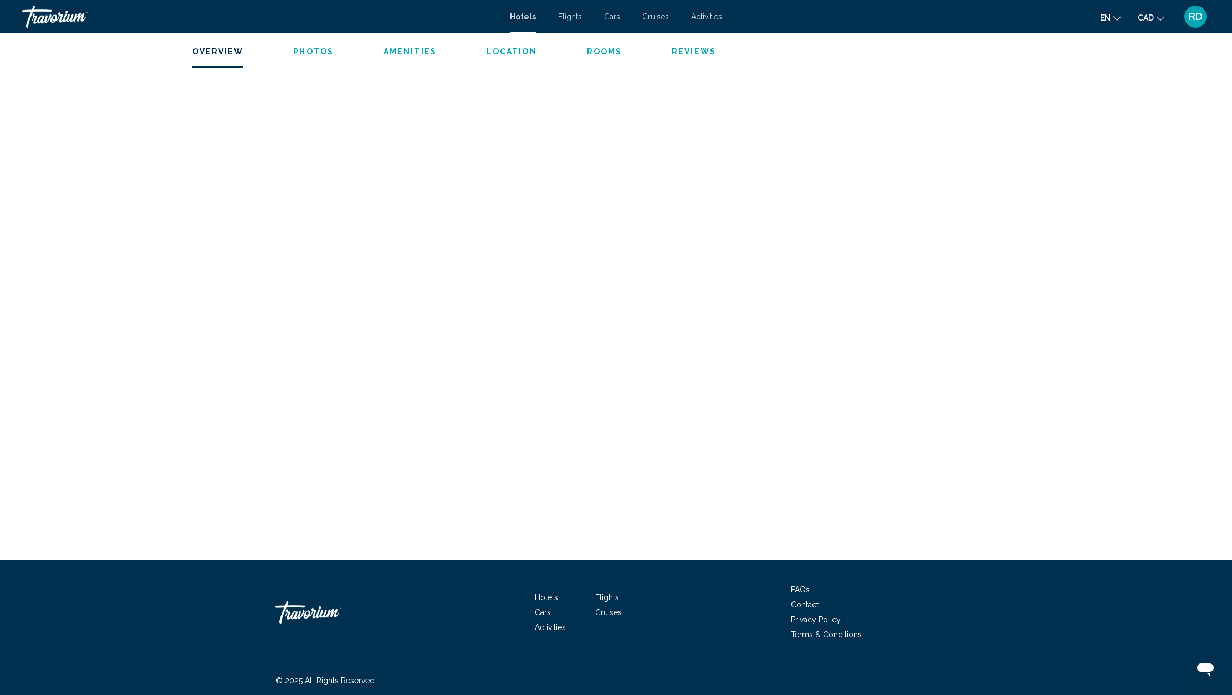
scroll to position [2700, 0]
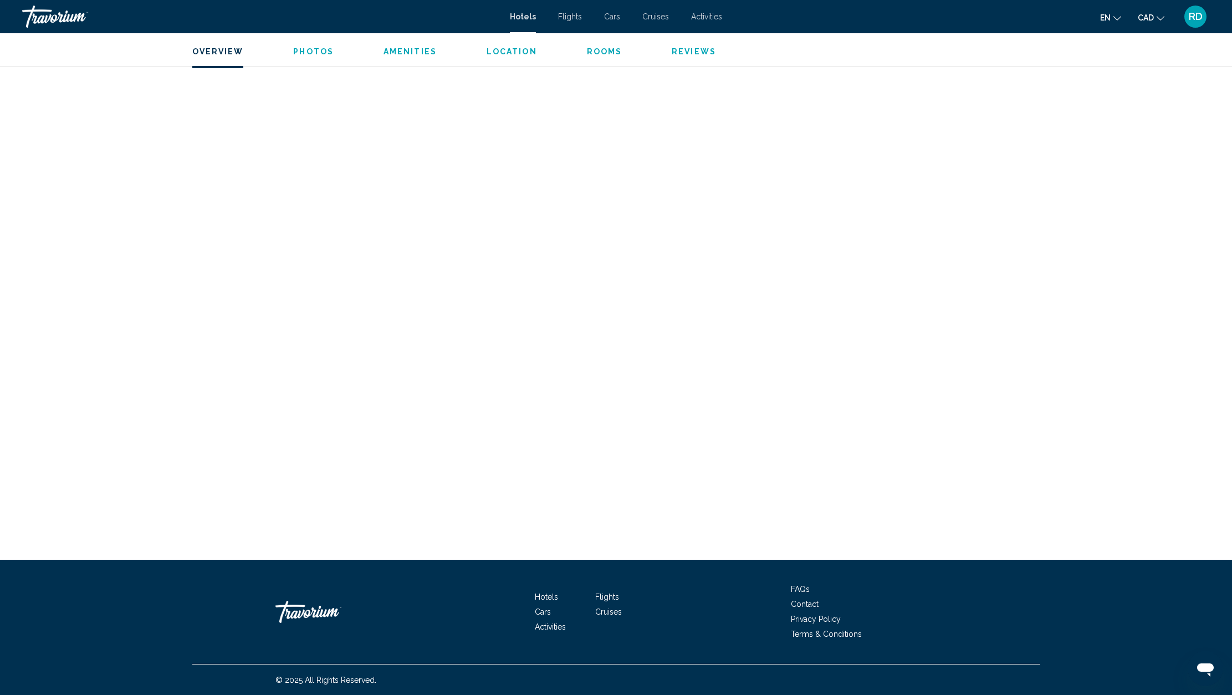
click at [595, 53] on span "Rooms" at bounding box center [604, 51] width 35 height 9
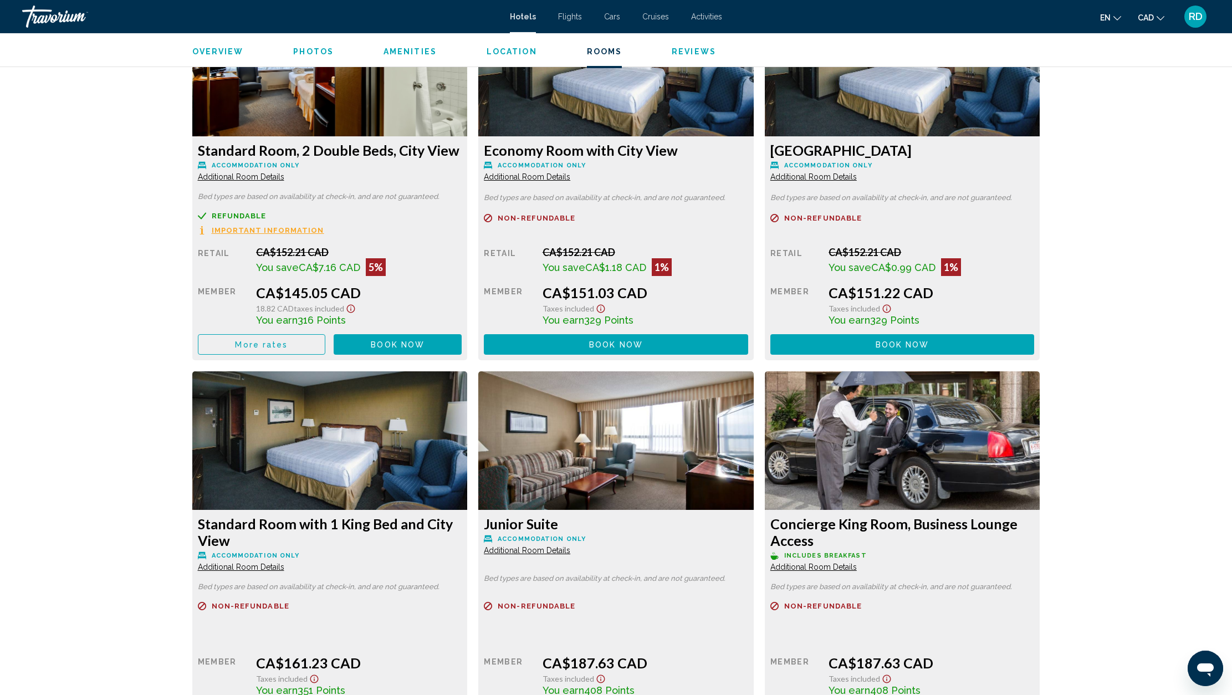
scroll to position [1508, 0]
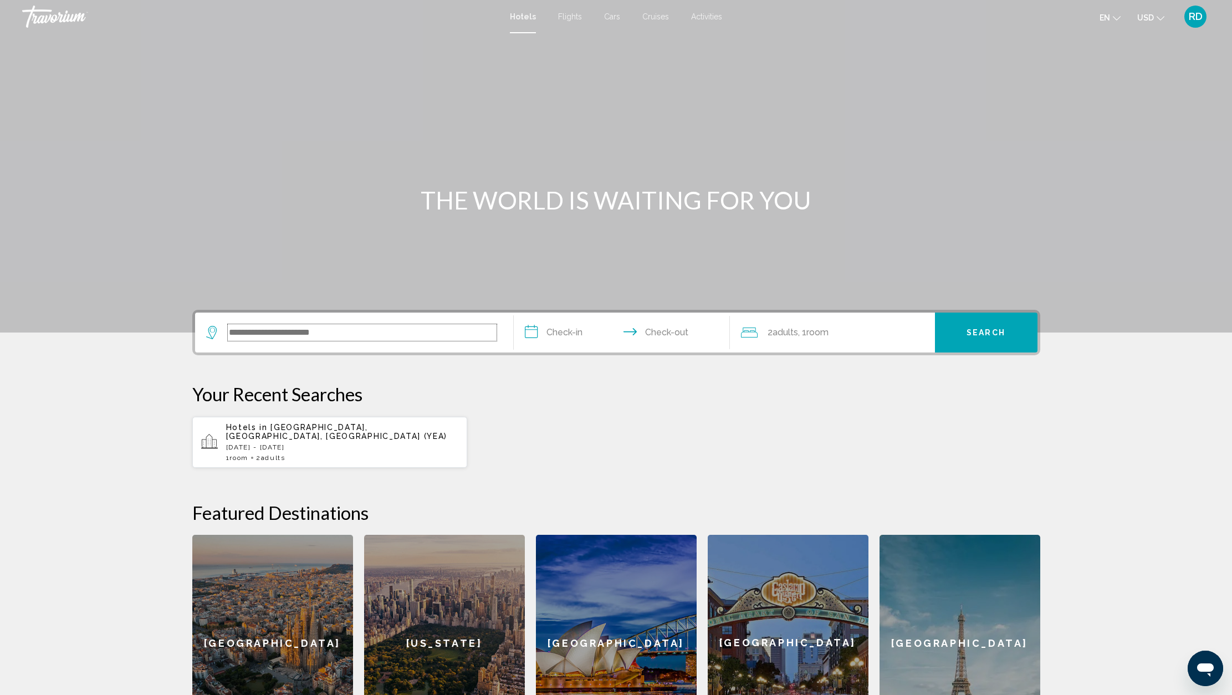
click at [259, 337] on input "Search widget" at bounding box center [362, 332] width 269 height 17
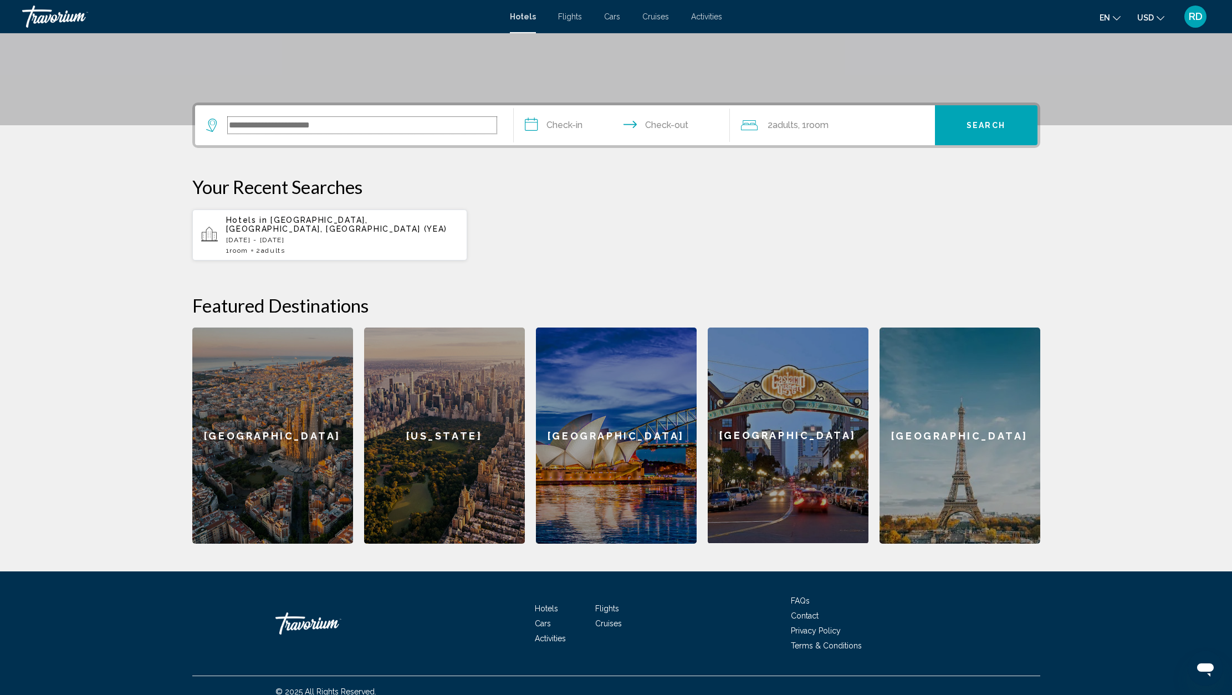
scroll to position [211, 0]
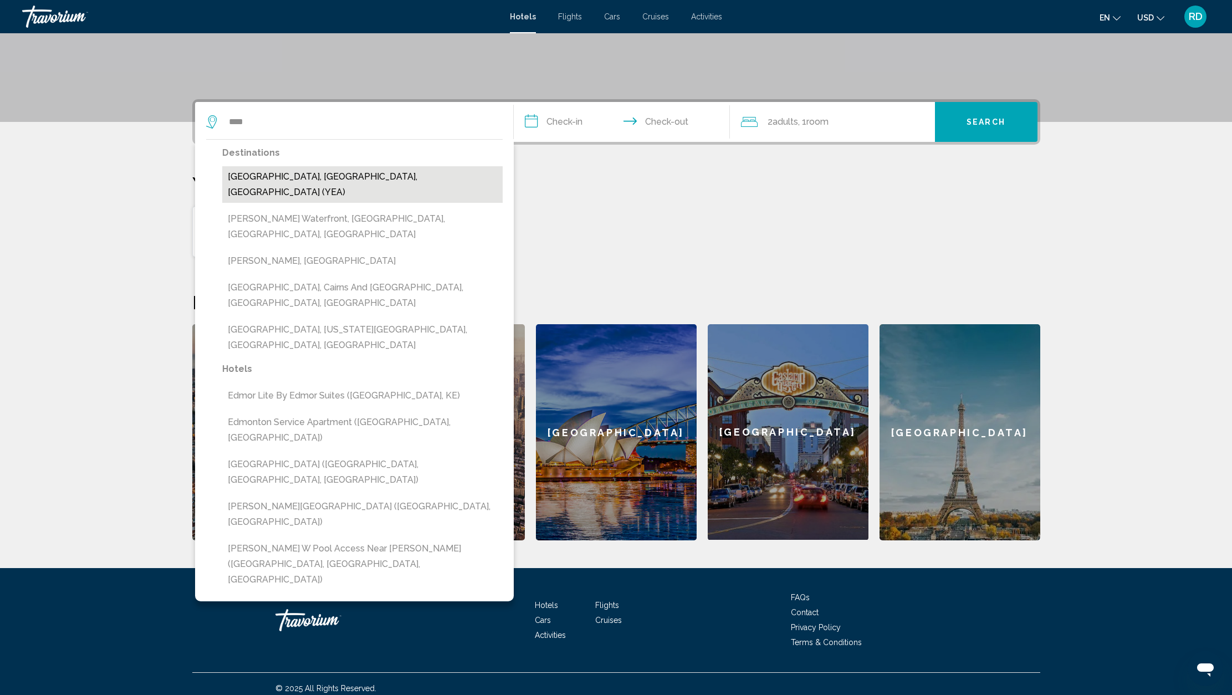
click at [254, 180] on button "[GEOGRAPHIC_DATA], [GEOGRAPHIC_DATA], [GEOGRAPHIC_DATA] (YEA)" at bounding box center [362, 184] width 280 height 37
type input "**********"
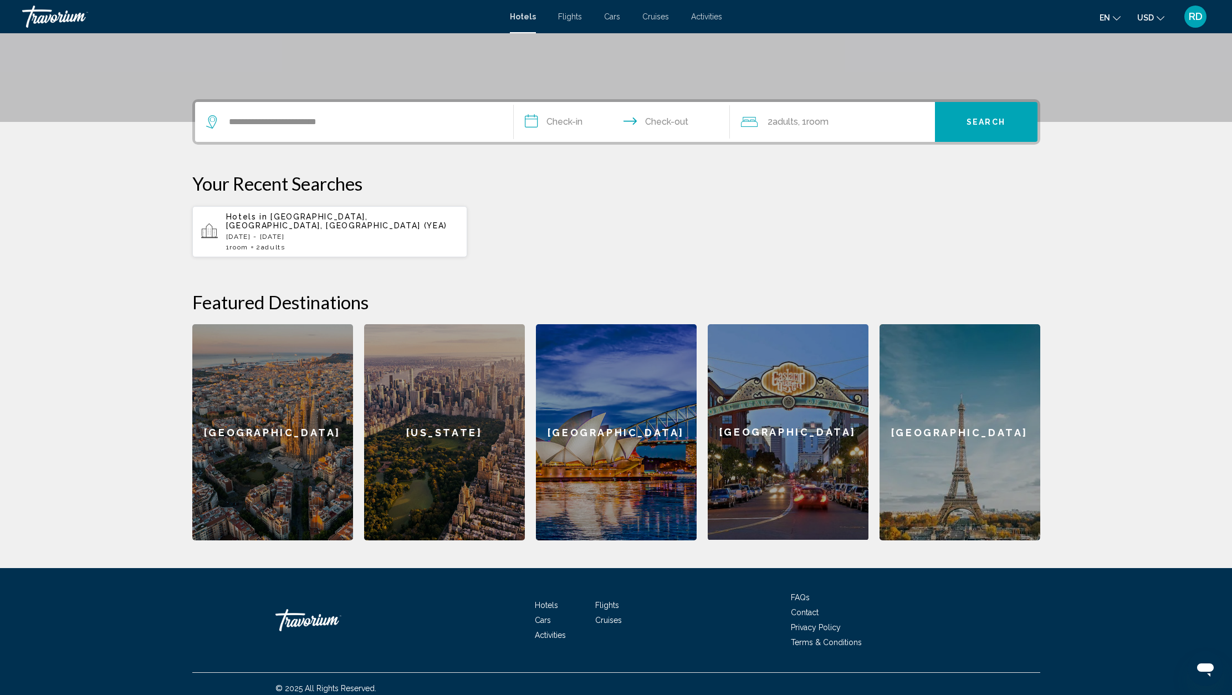
click at [568, 124] on input "**********" at bounding box center [624, 123] width 221 height 43
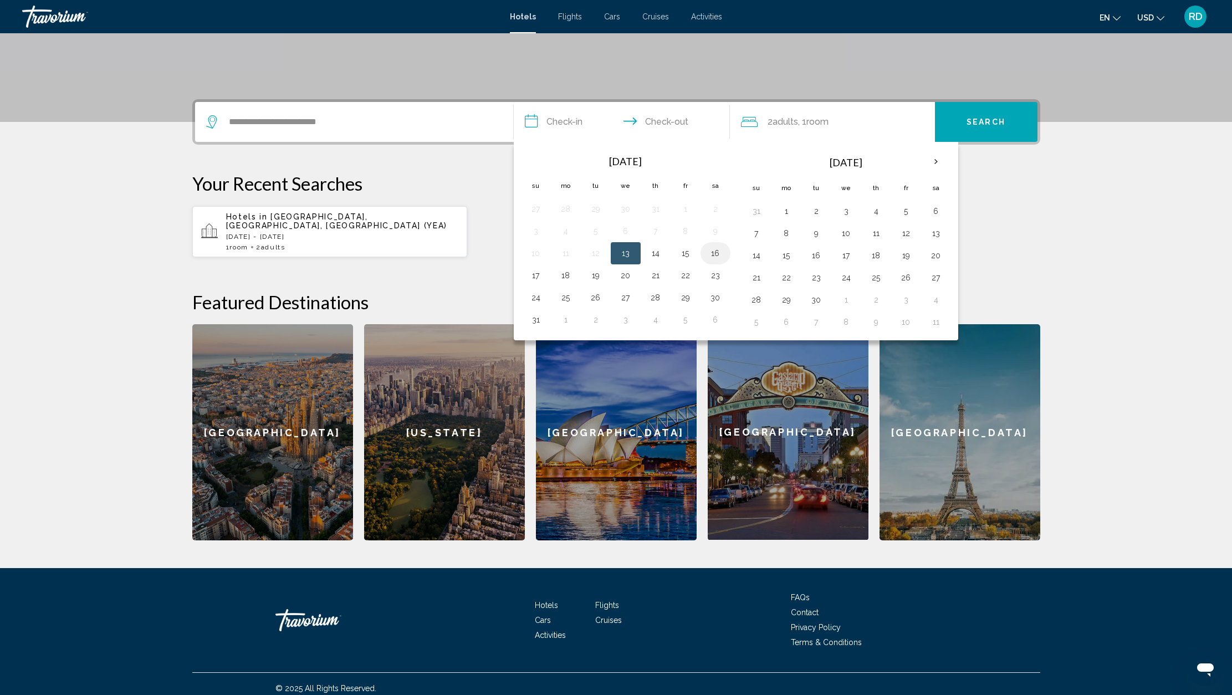
click at [719, 254] on button "16" at bounding box center [715, 253] width 18 height 16
click at [532, 276] on button "17" at bounding box center [536, 276] width 18 height 16
type input "**********"
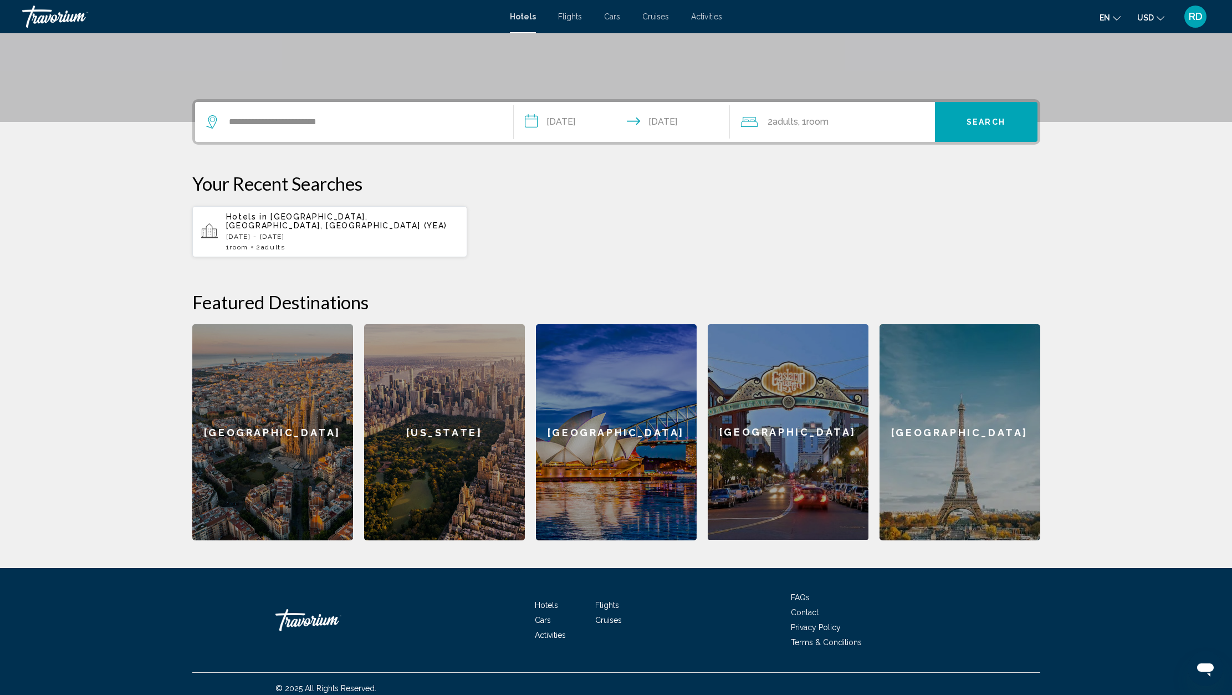
click at [977, 124] on span "Search" at bounding box center [985, 122] width 39 height 9
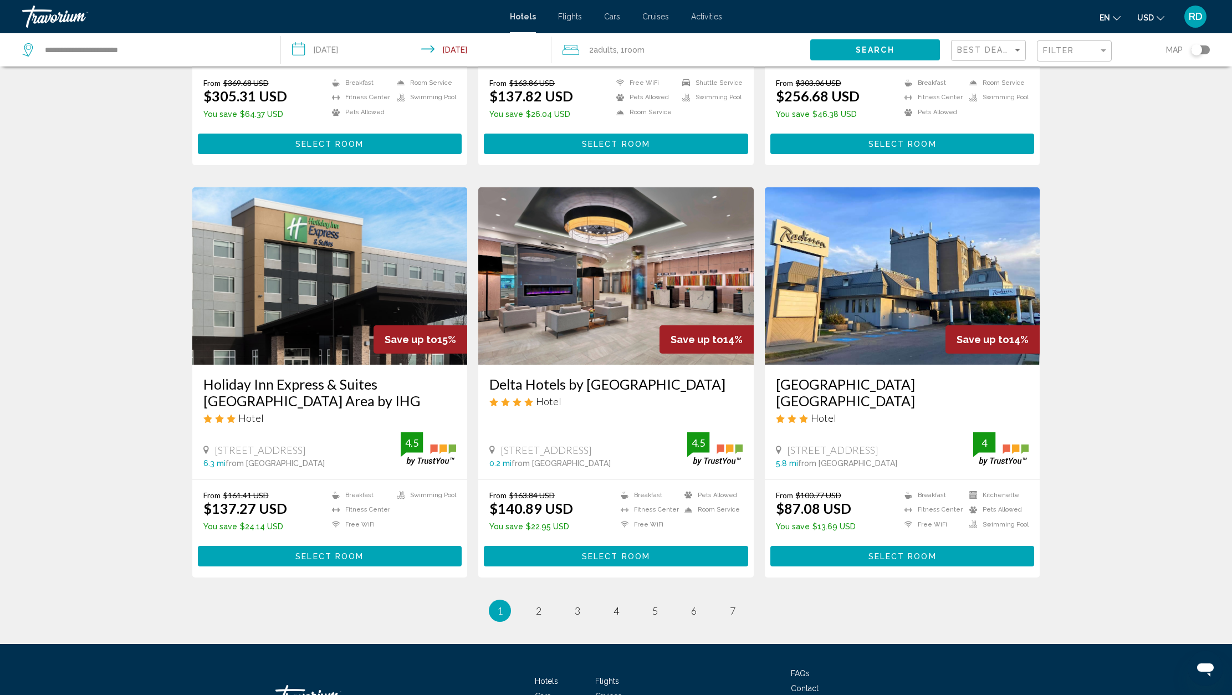
scroll to position [1239, 0]
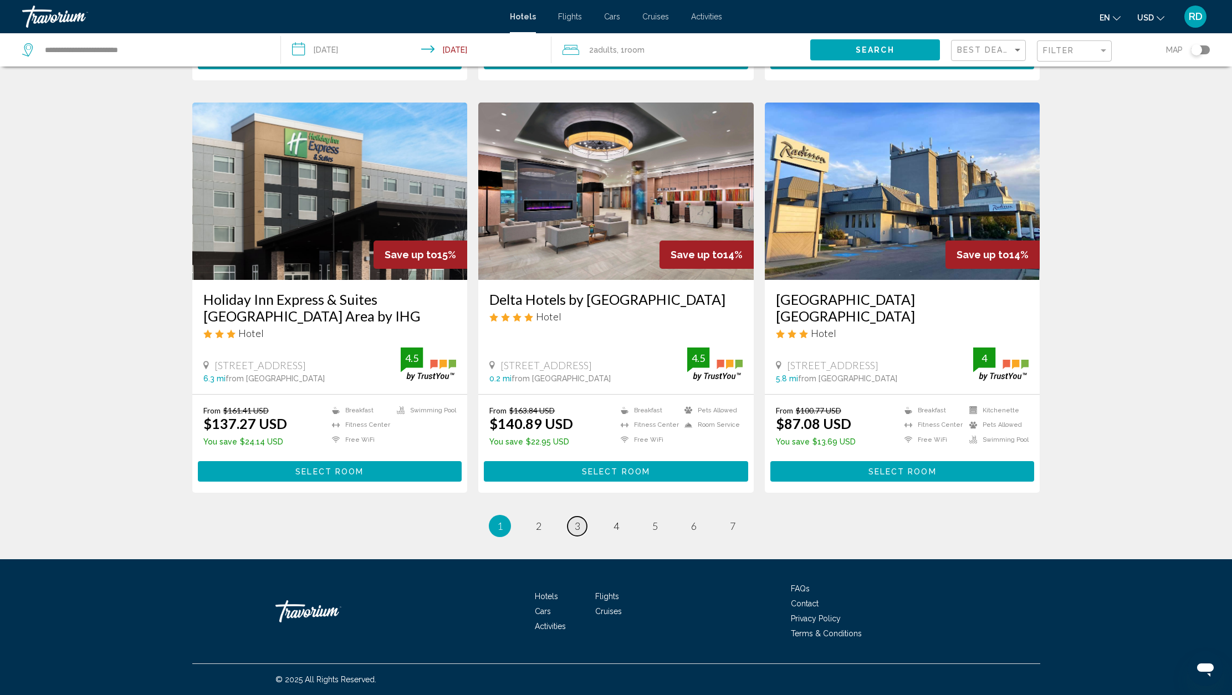
click at [578, 525] on span "3" at bounding box center [578, 526] width 6 height 12
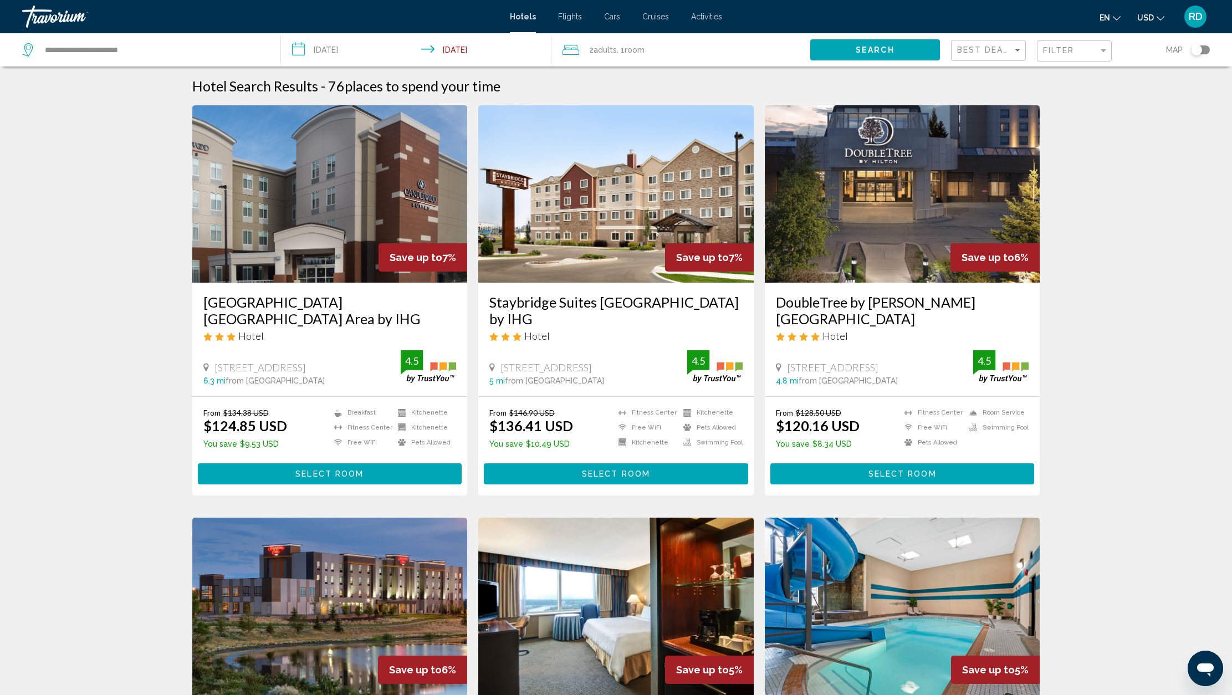
click at [1162, 18] on icon "Change currency" at bounding box center [1160, 18] width 8 height 8
click at [1127, 72] on button "CAD (Can$)" at bounding box center [1128, 73] width 56 height 14
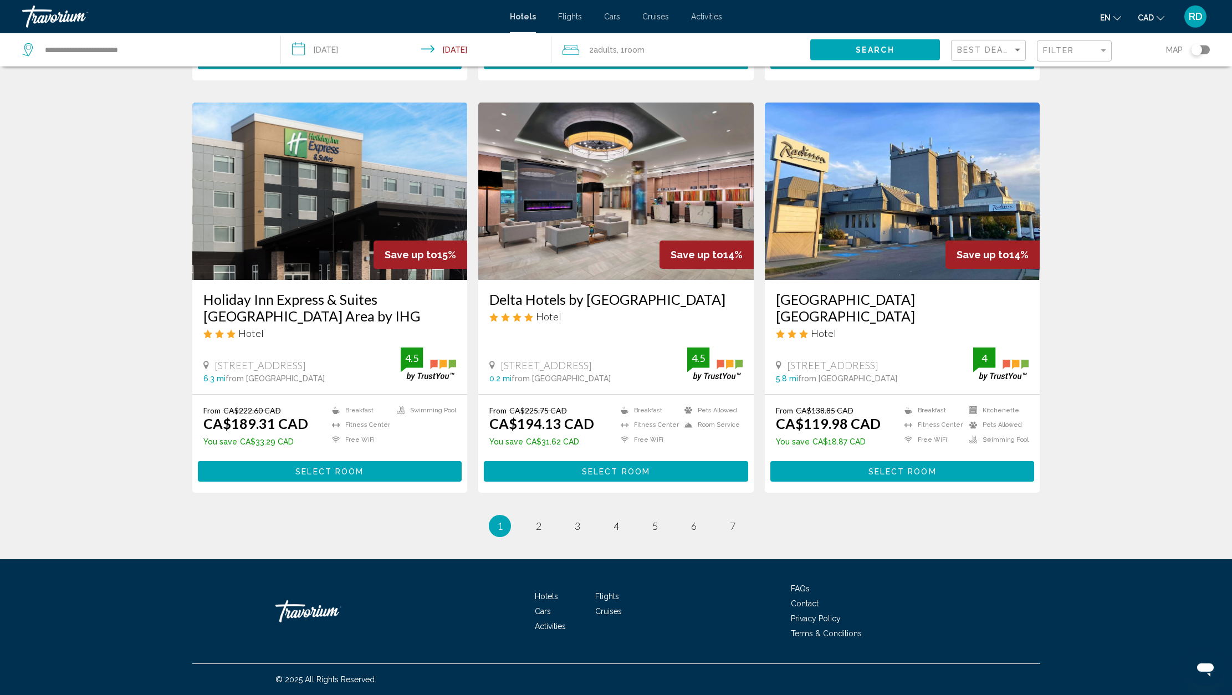
scroll to position [1239, 0]
click at [539, 523] on span "2" at bounding box center [539, 526] width 6 height 12
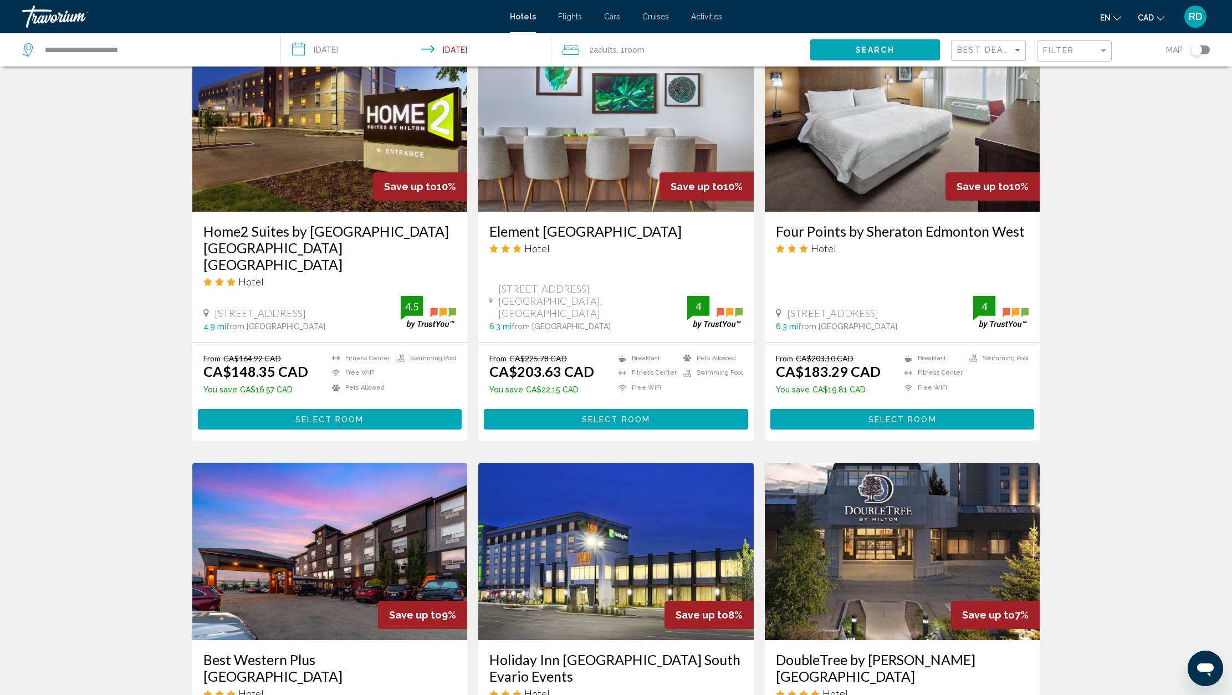
scroll to position [1222, 0]
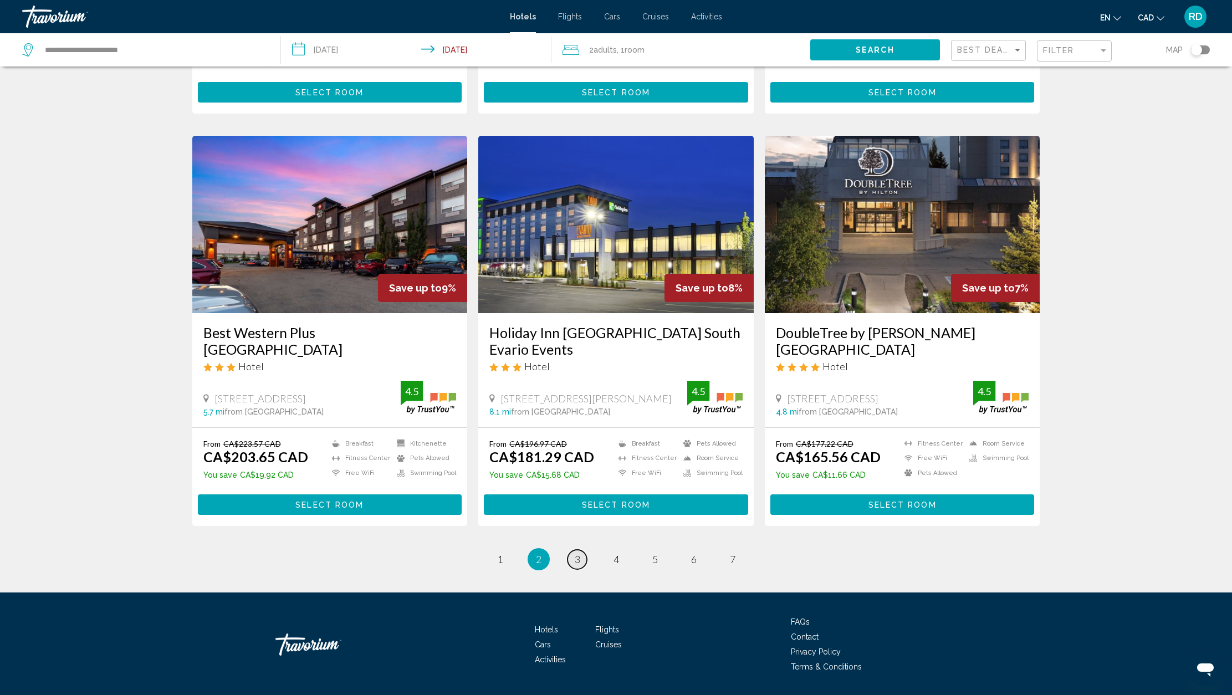
click at [578, 553] on span "3" at bounding box center [578, 559] width 6 height 12
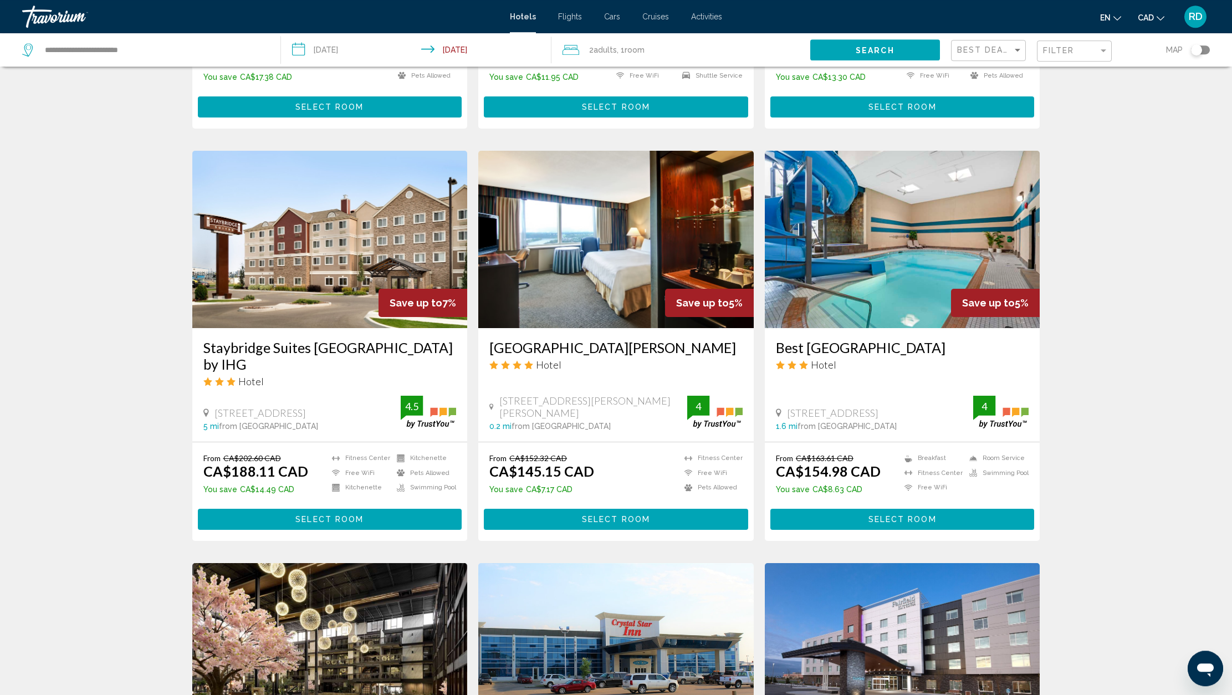
scroll to position [372, 0]
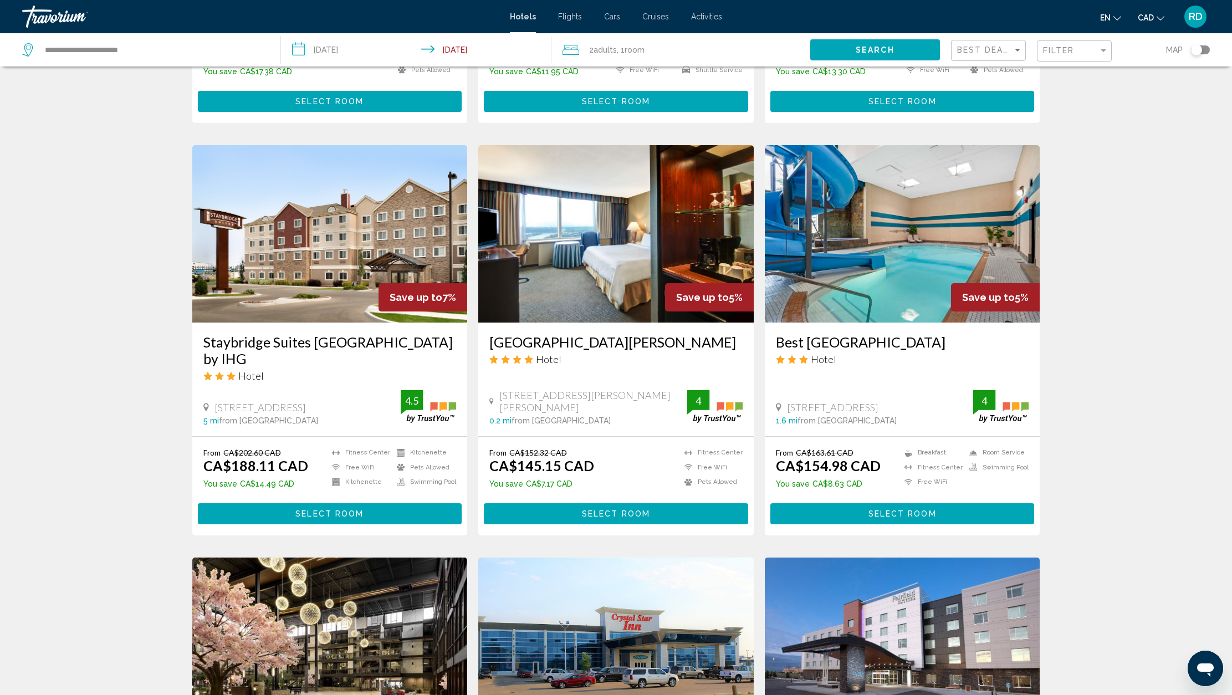
click at [575, 345] on h3 "[GEOGRAPHIC_DATA][PERSON_NAME]" at bounding box center [615, 342] width 253 height 17
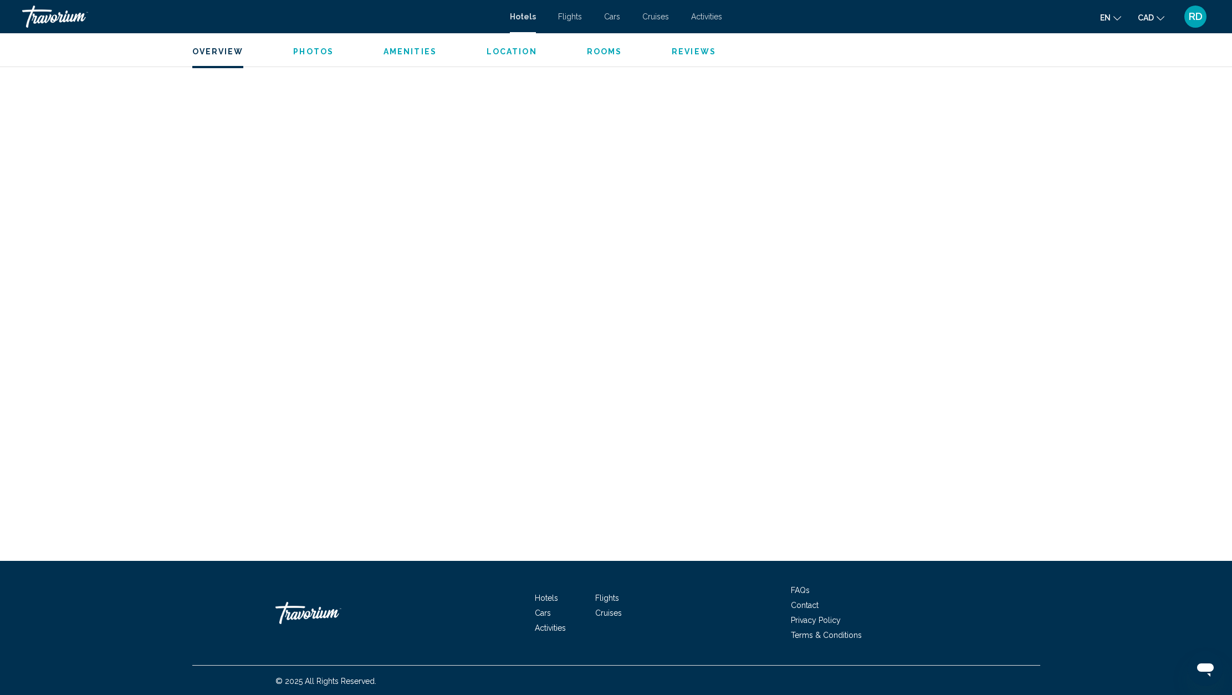
scroll to position [3037, 0]
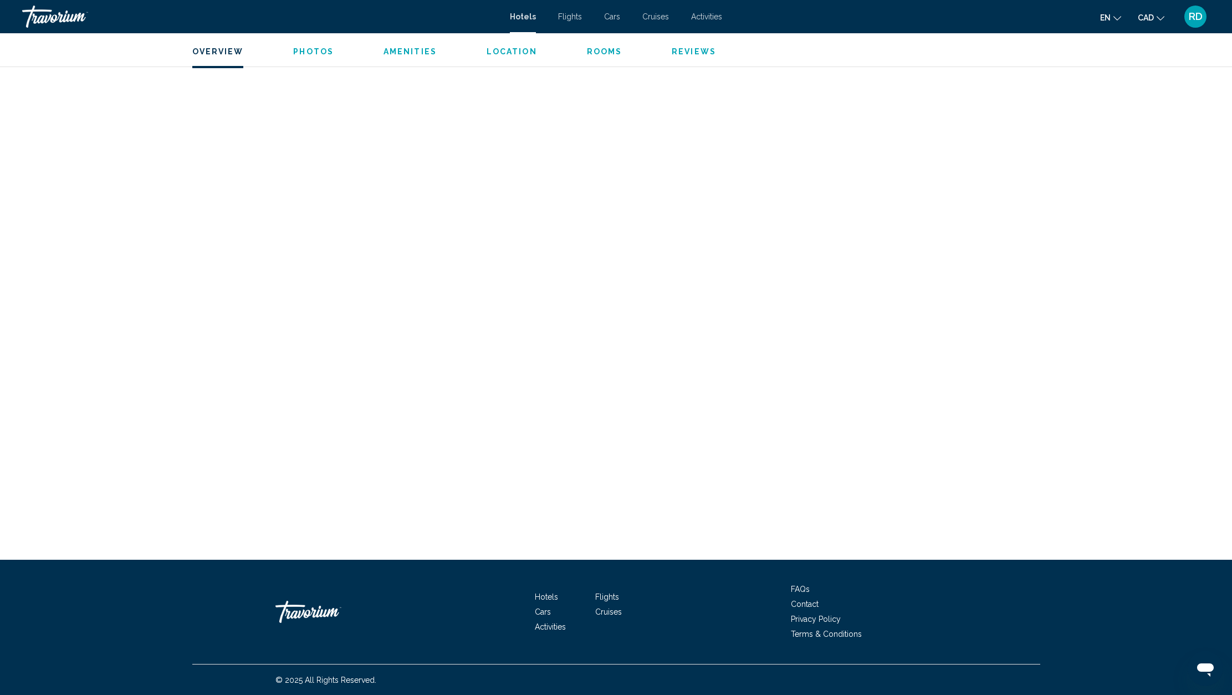
click at [600, 52] on span "Rooms" at bounding box center [604, 51] width 35 height 9
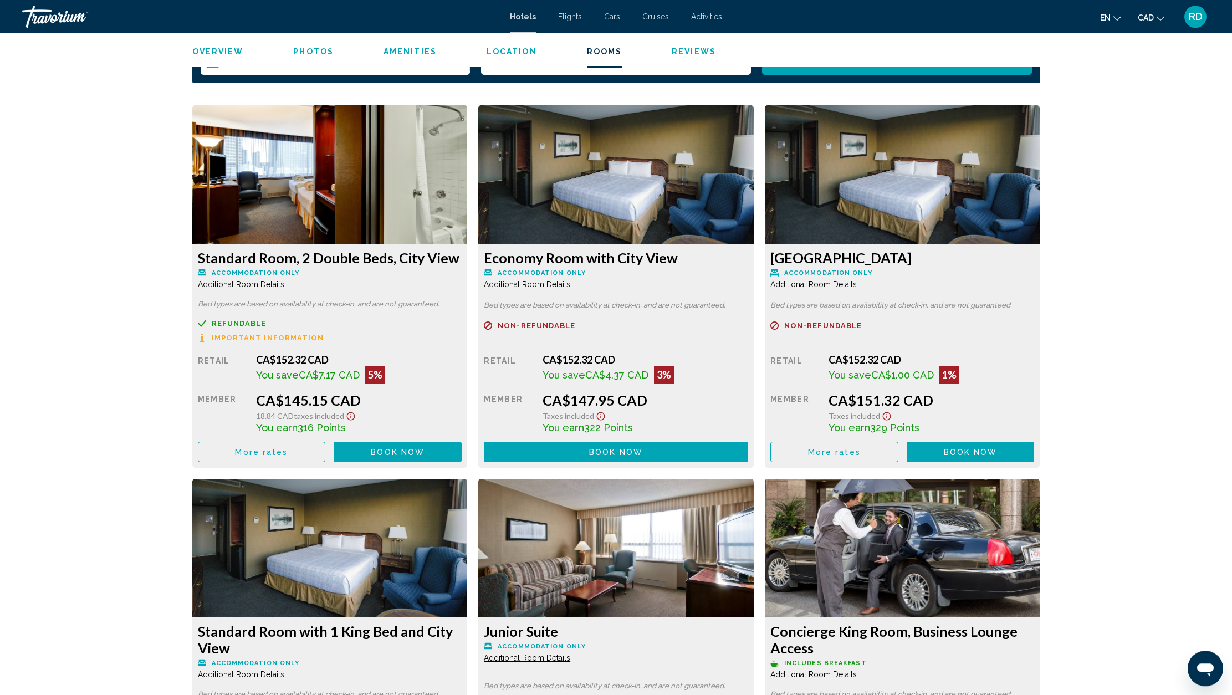
scroll to position [985, 0]
